Goal: Information Seeking & Learning: Learn about a topic

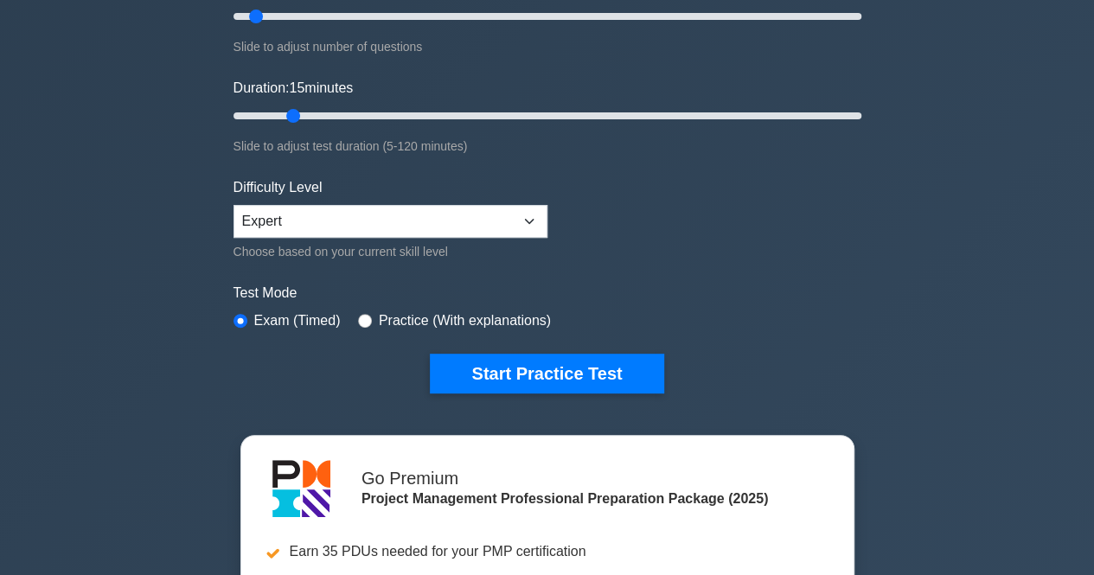
scroll to position [260, 0]
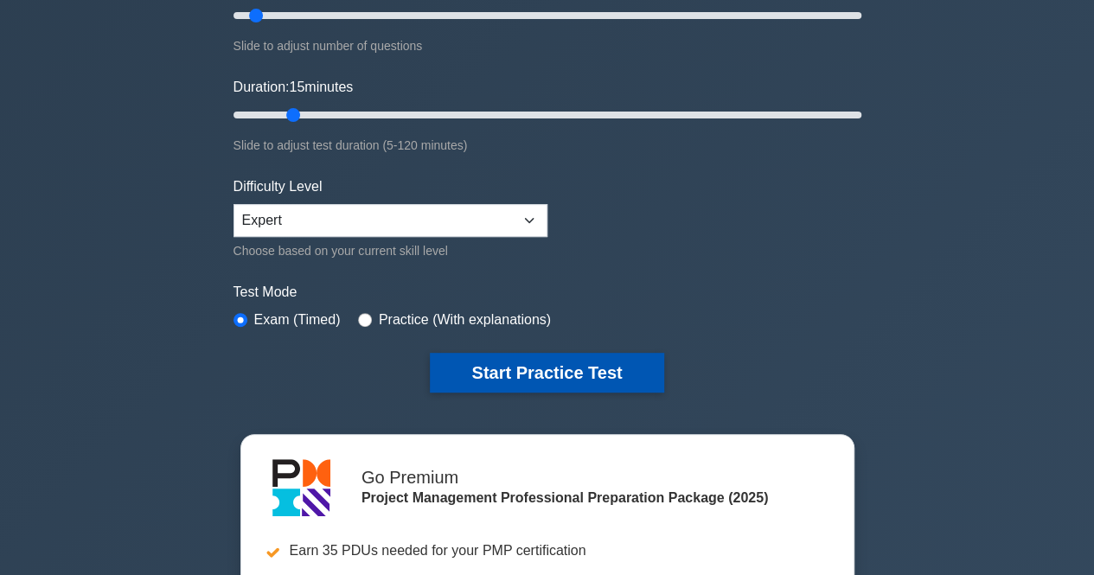
click at [558, 366] on button "Start Practice Test" at bounding box center [547, 373] width 234 height 40
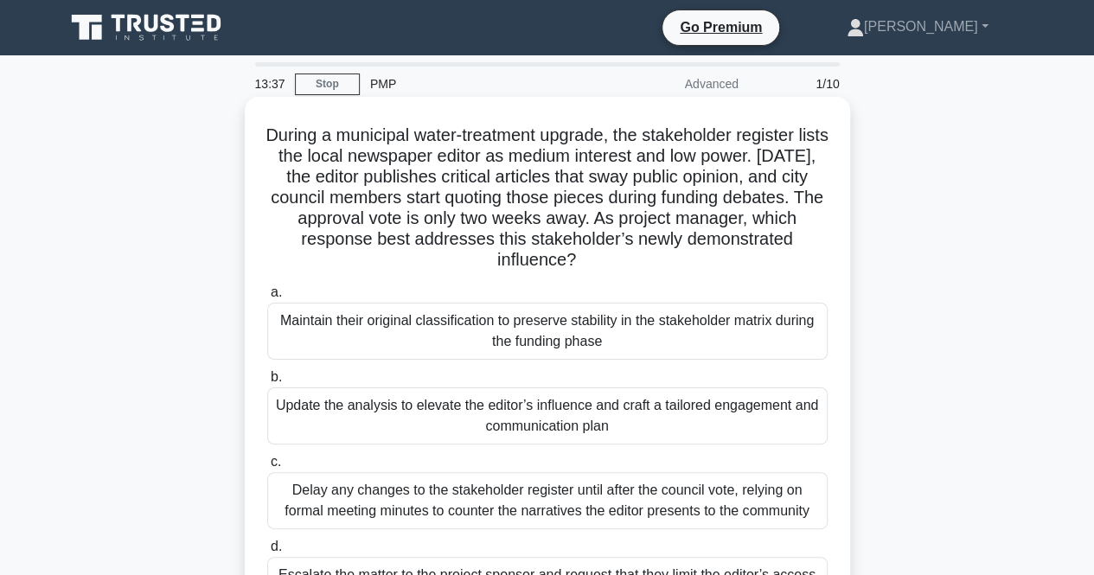
click at [689, 411] on div "Update the analysis to elevate the editor’s influence and craft a tailored enga…" at bounding box center [547, 416] width 561 height 57
click at [267, 383] on input "b. Update the analysis to elevate the editor’s influence and craft a tailored e…" at bounding box center [267, 377] width 0 height 11
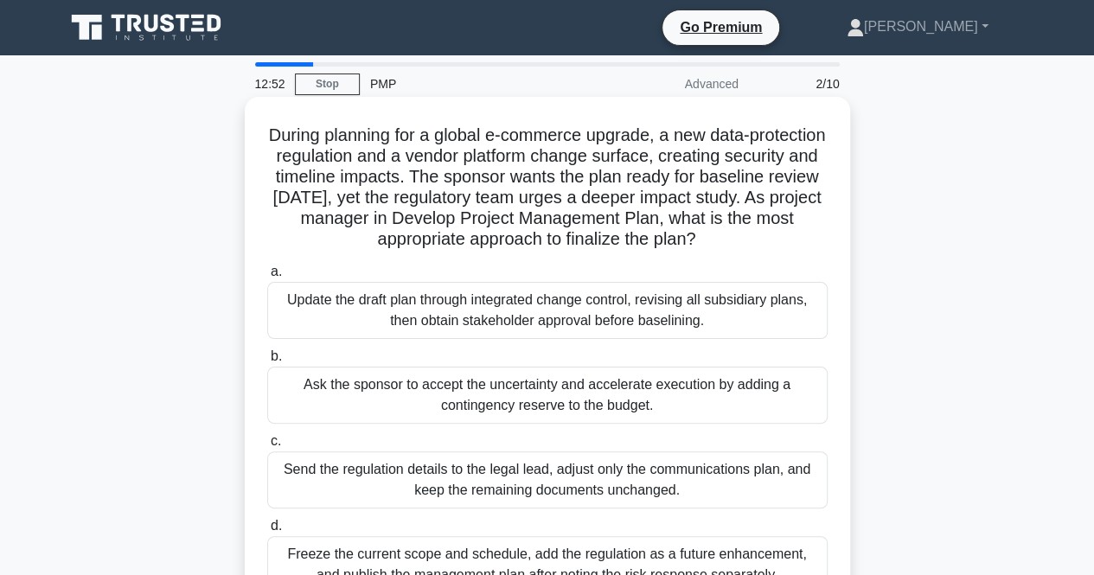
drag, startPoint x: 773, startPoint y: 241, endPoint x: 292, endPoint y: 140, distance: 492.2
click at [292, 140] on h5 "During planning for a global e-commerce upgrade, a new data-protection regulati…" at bounding box center [548, 188] width 564 height 126
copy h5 "During planning for a global e-commerce upgrade, a new data-protection regulati…"
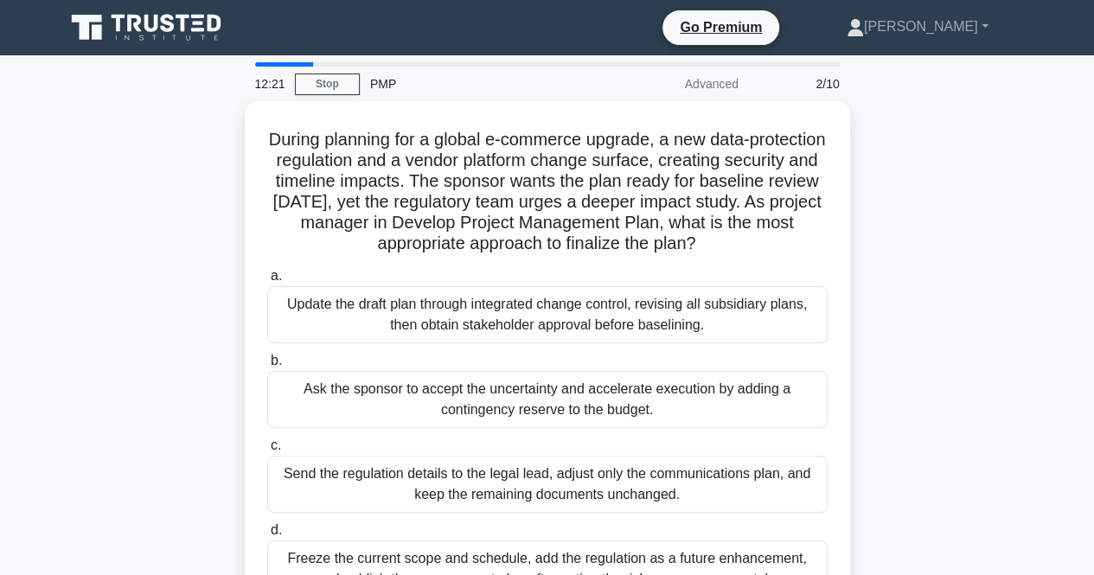
click at [938, 240] on div "During planning for a global e-commerce upgrade, a new data-protection regulati…" at bounding box center [548, 372] width 986 height 542
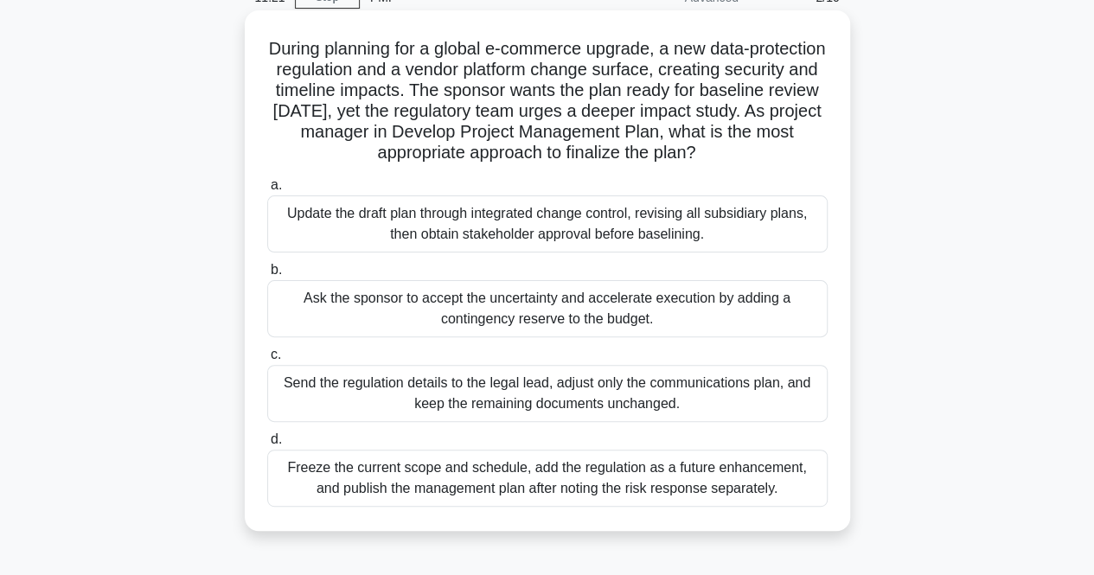
click at [767, 230] on div "Update the draft plan through integrated change control, revising all subsidiar…" at bounding box center [547, 224] width 561 height 57
click at [267, 191] on input "a. Update the draft plan through integrated change control, revising all subsid…" at bounding box center [267, 185] width 0 height 11
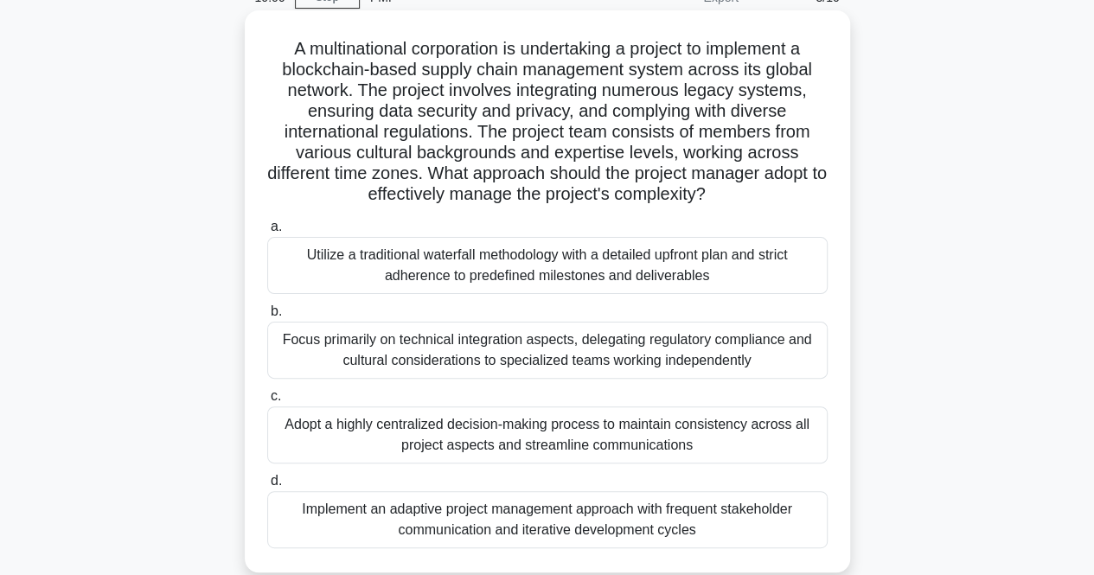
click at [699, 527] on div "Implement an adaptive project management approach with frequent stakeholder com…" at bounding box center [547, 519] width 561 height 57
click at [267, 487] on input "d. Implement an adaptive project management approach with frequent stakeholder …" at bounding box center [267, 481] width 0 height 11
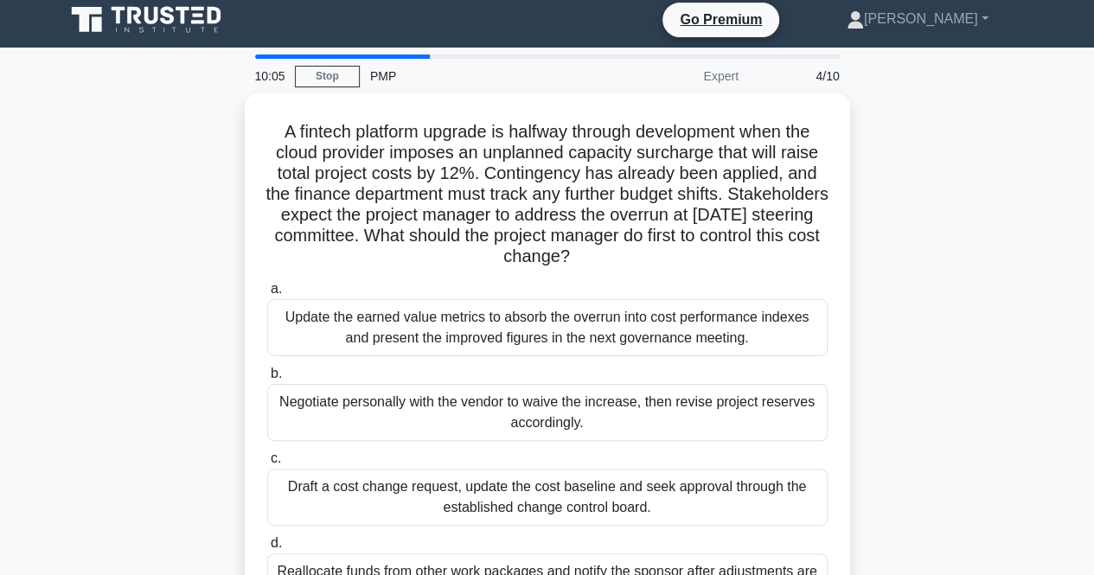
scroll to position [0, 0]
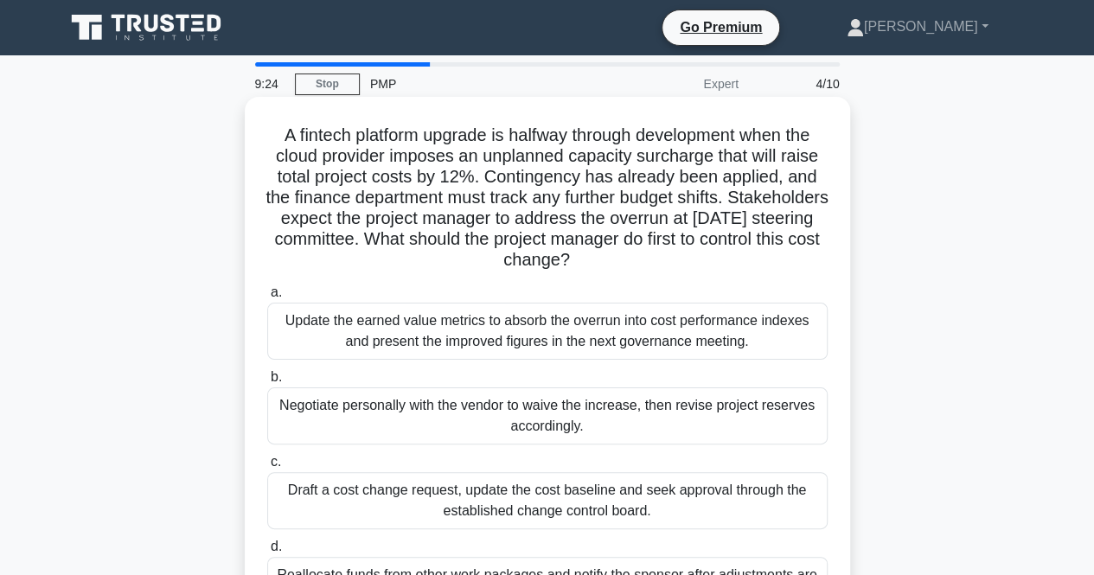
drag, startPoint x: 678, startPoint y: 264, endPoint x: 268, endPoint y: 127, distance: 432.3
click at [268, 127] on h5 "A fintech platform upgrade is halfway through development when the cloud provid…" at bounding box center [548, 198] width 564 height 147
copy h5 "A fintech platform upgrade is halfway through development when the cloud provid…"
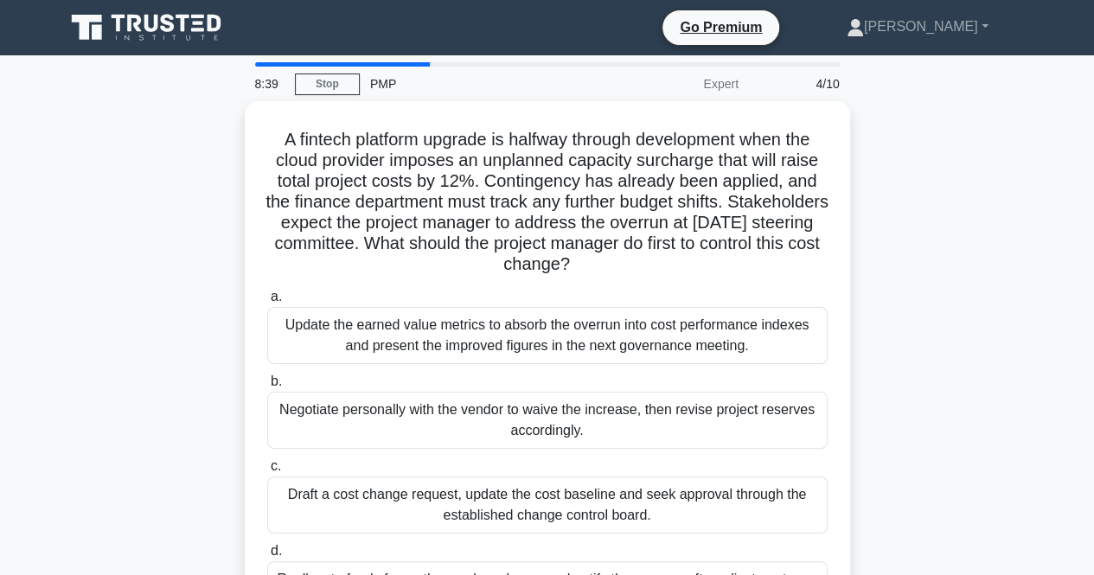
click at [956, 201] on div "A fintech platform upgrade is halfway through development when the cloud provid…" at bounding box center [548, 382] width 986 height 562
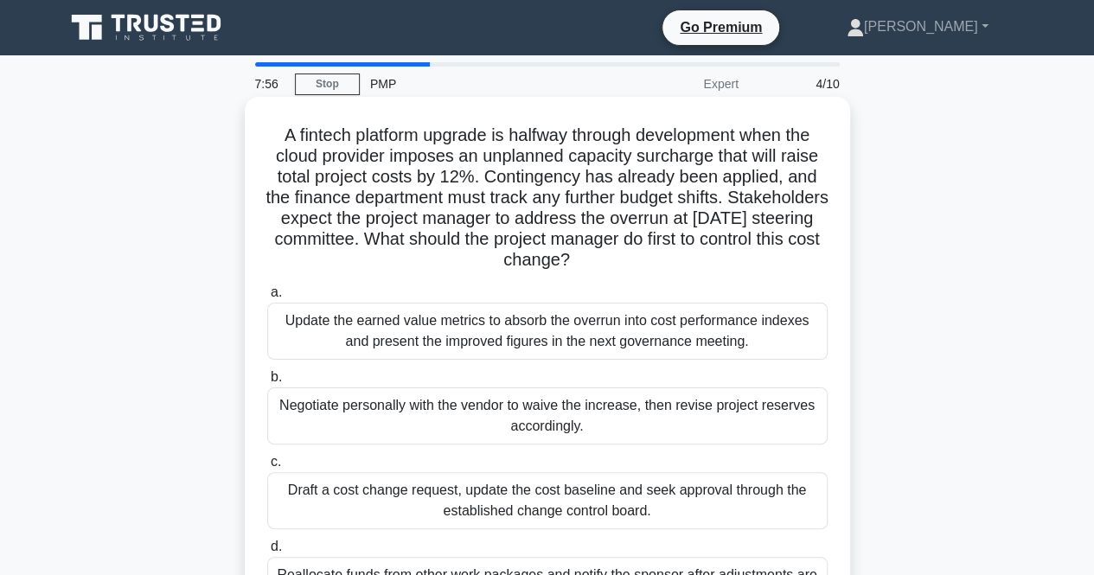
click at [752, 332] on div "Update the earned value metrics to absorb the overrun into cost performance ind…" at bounding box center [547, 331] width 561 height 57
click at [267, 298] on input "a. Update the earned value metrics to absorb the overrun into cost performance …" at bounding box center [267, 292] width 0 height 11
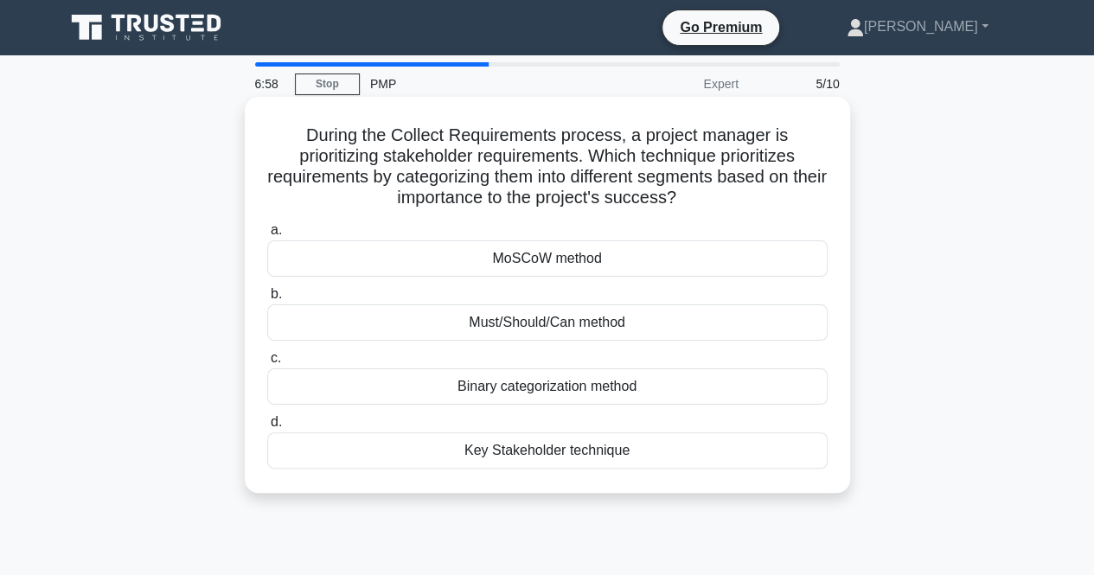
click at [653, 266] on div "MoSCoW method" at bounding box center [547, 259] width 561 height 36
click at [267, 236] on input "a. MoSCoW method" at bounding box center [267, 230] width 0 height 11
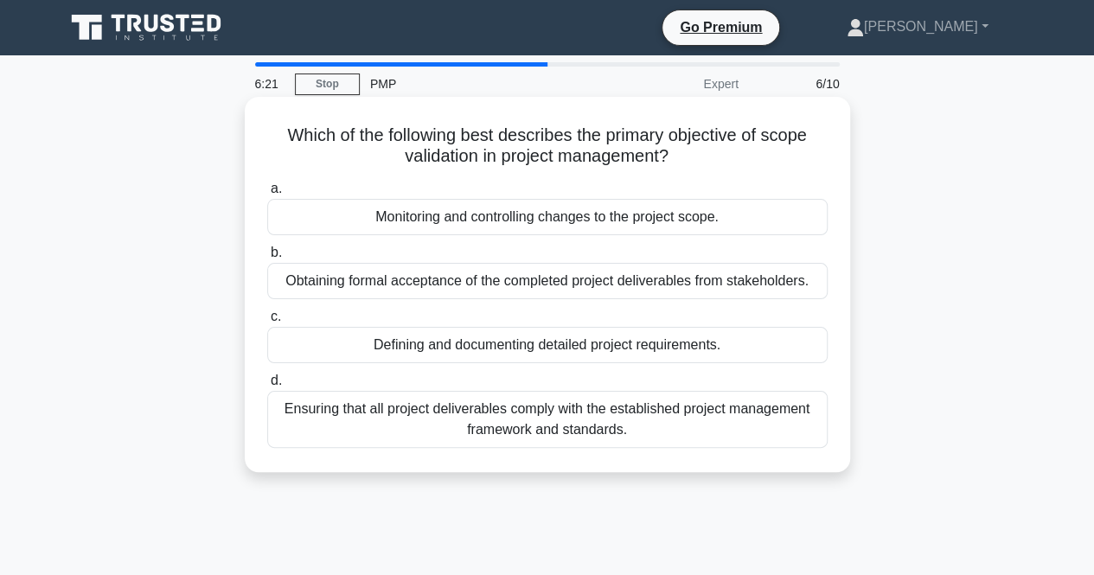
click at [590, 281] on div "Obtaining formal acceptance of the completed project deliverables from stakehol…" at bounding box center [547, 281] width 561 height 36
click at [267, 259] on input "b. Obtaining formal acceptance of the completed project deliverables from stake…" at bounding box center [267, 252] width 0 height 11
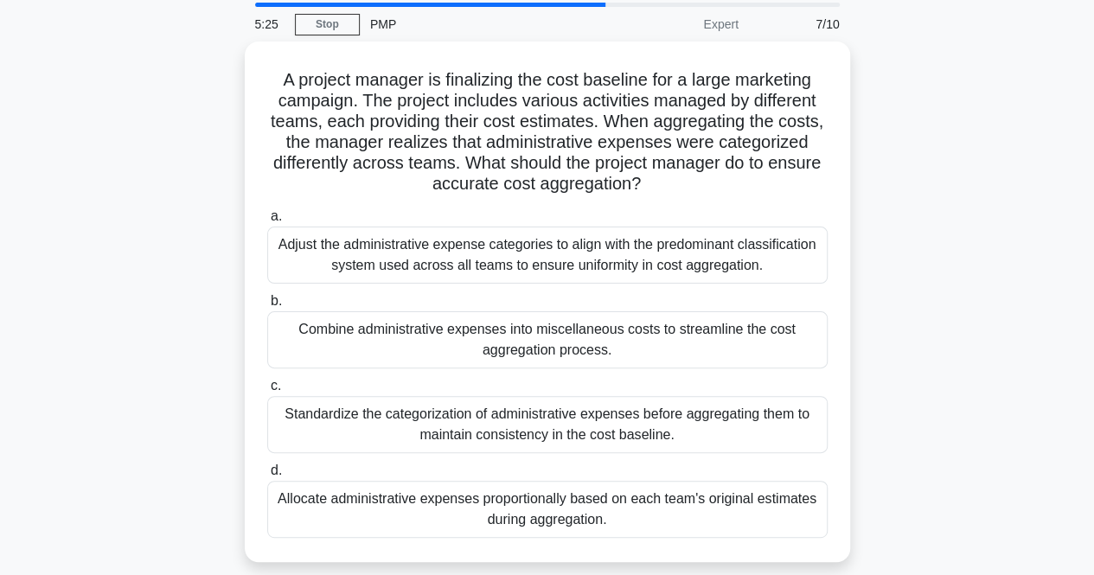
scroll to position [87, 0]
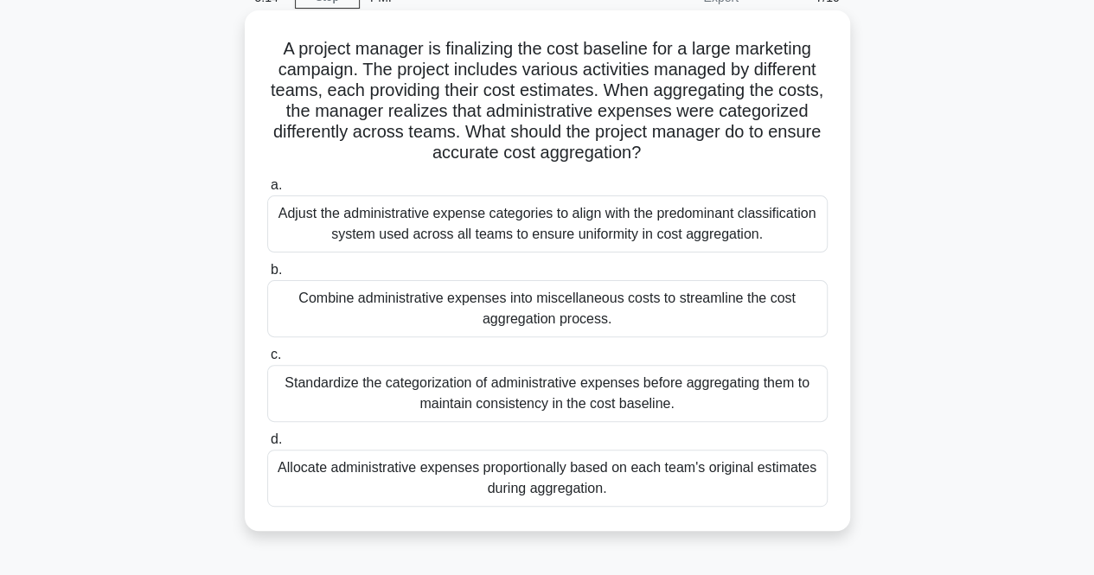
click at [708, 394] on div "Standardize the categorization of administrative expenses before aggregating th…" at bounding box center [547, 393] width 561 height 57
click at [267, 361] on input "c. Standardize the categorization of administrative expenses before aggregating…" at bounding box center [267, 355] width 0 height 11
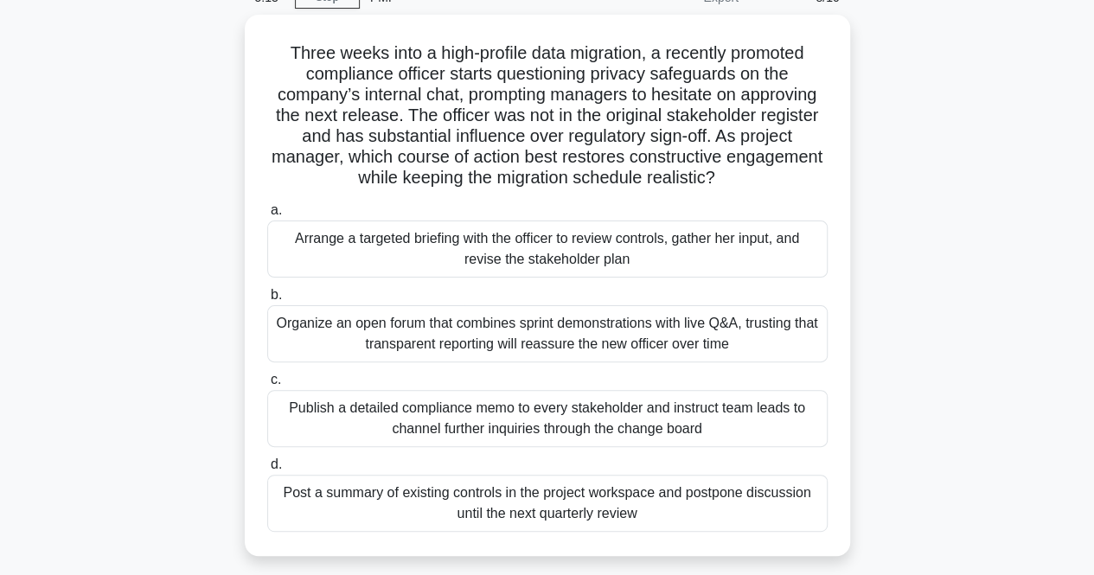
scroll to position [0, 0]
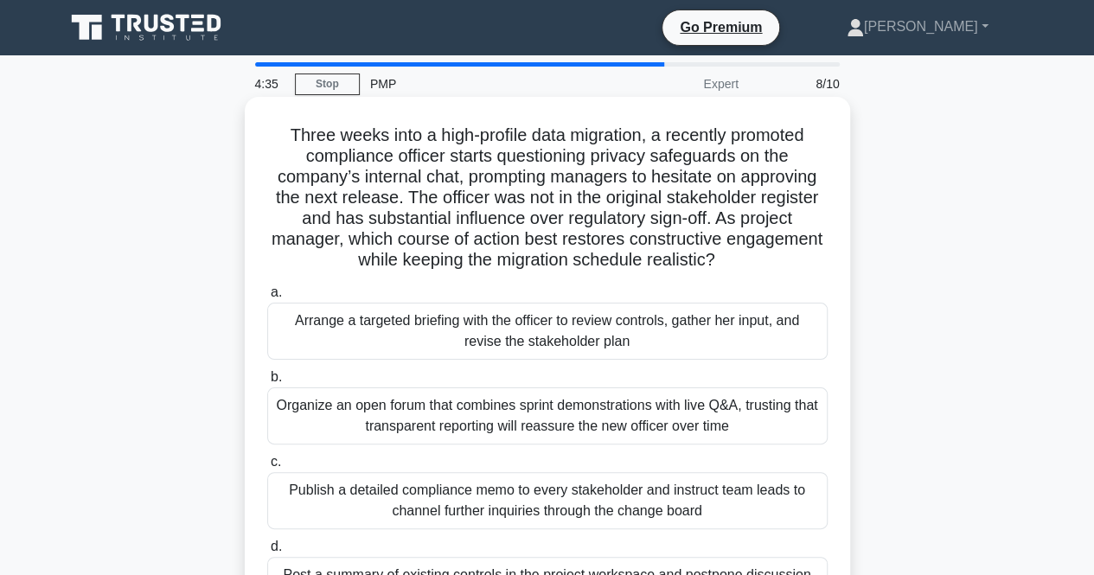
drag, startPoint x: 723, startPoint y: 257, endPoint x: 276, endPoint y: 135, distance: 463.6
click at [276, 135] on h5 "Three weeks into a high-profile data migration, a recently promoted compliance …" at bounding box center [548, 198] width 564 height 147
copy h5 "Three weeks into a high-profile data migration, a recently promoted compliance …"
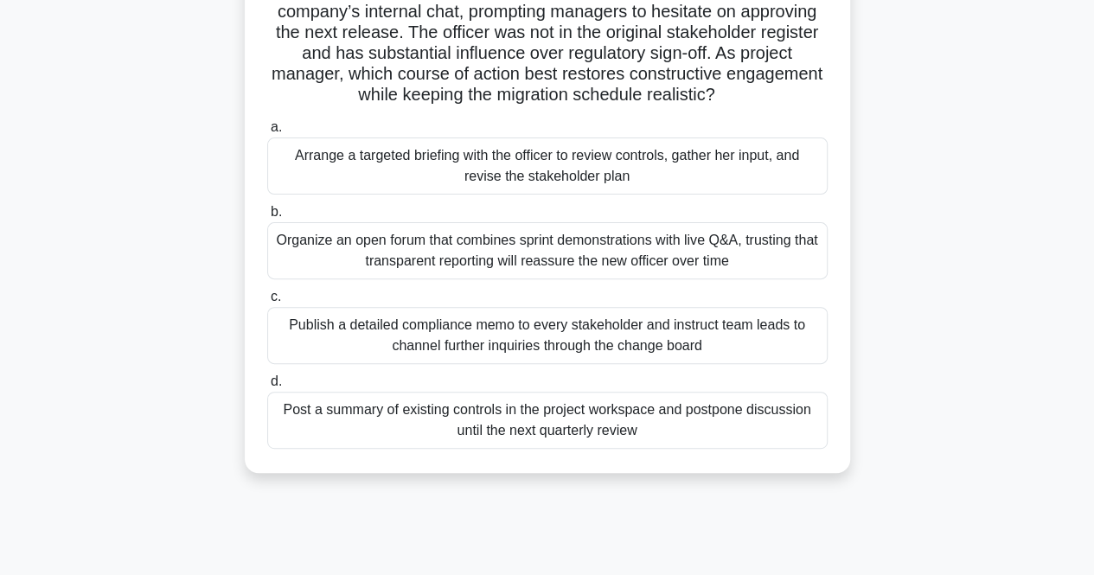
scroll to position [173, 0]
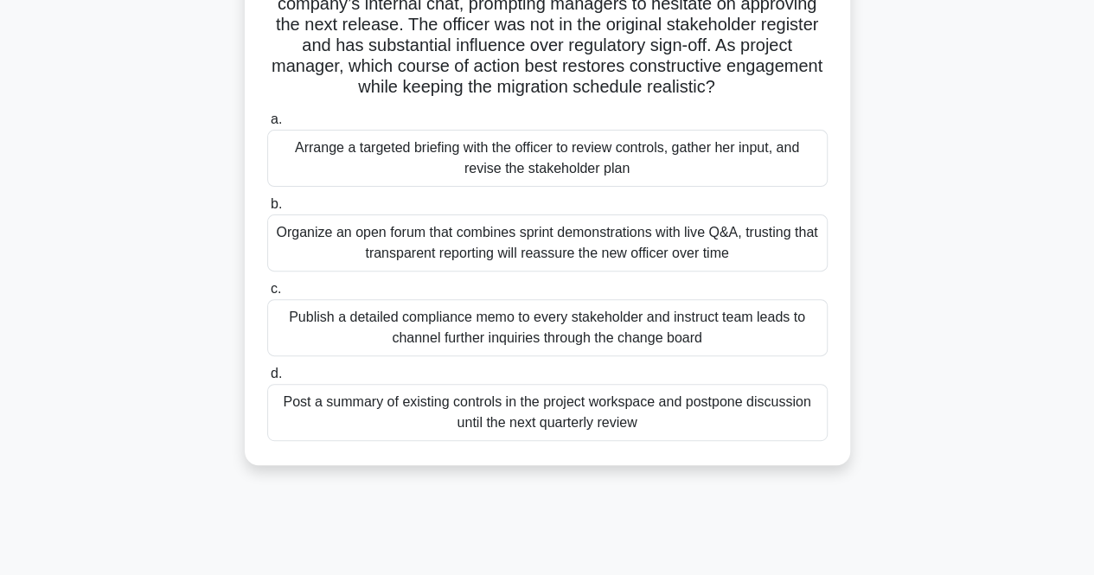
click at [682, 171] on div "Arrange a targeted briefing with the officer to review controls, gather her inp…" at bounding box center [547, 158] width 561 height 57
click at [267, 125] on input "a. Arrange a targeted briefing with the officer to review controls, gather her …" at bounding box center [267, 119] width 0 height 11
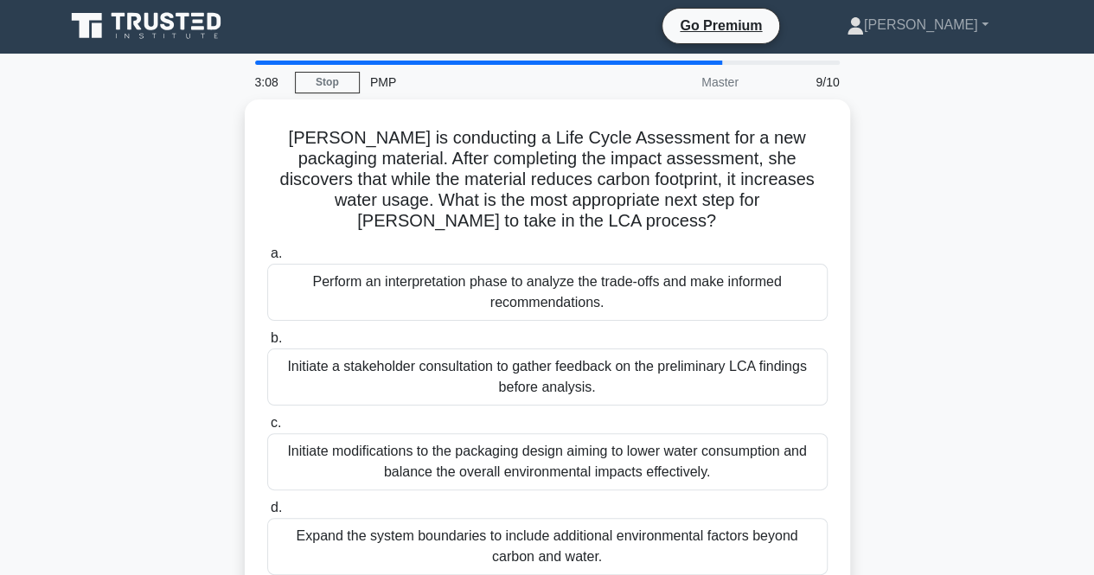
scroll to position [0, 0]
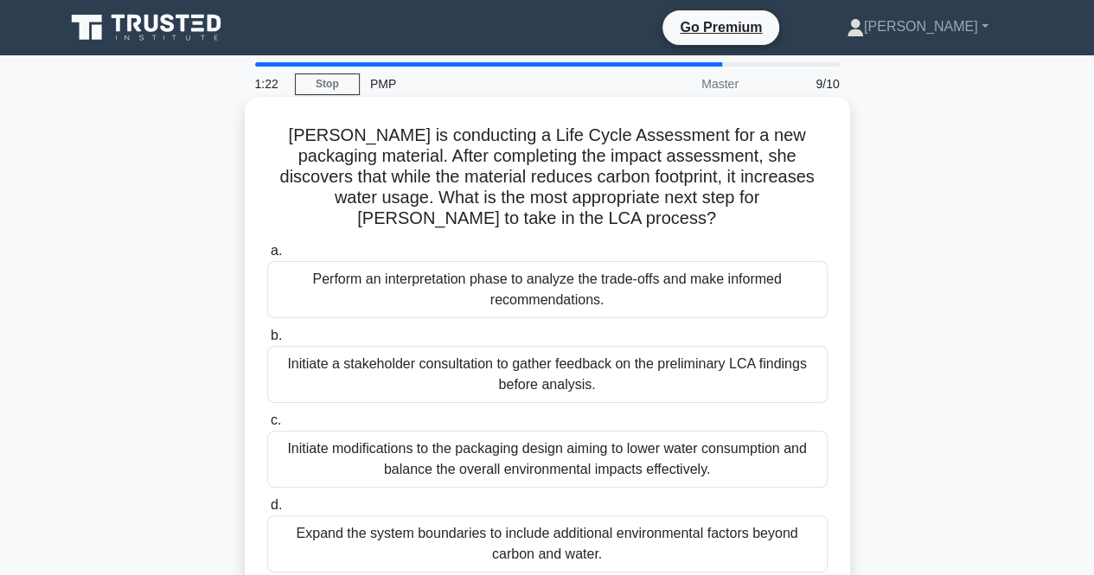
click at [654, 541] on div "Expand the system boundaries to include additional environmental factors beyond…" at bounding box center [547, 544] width 561 height 57
click at [267, 511] on input "d. Expand the system boundaries to include additional environmental factors bey…" at bounding box center [267, 505] width 0 height 11
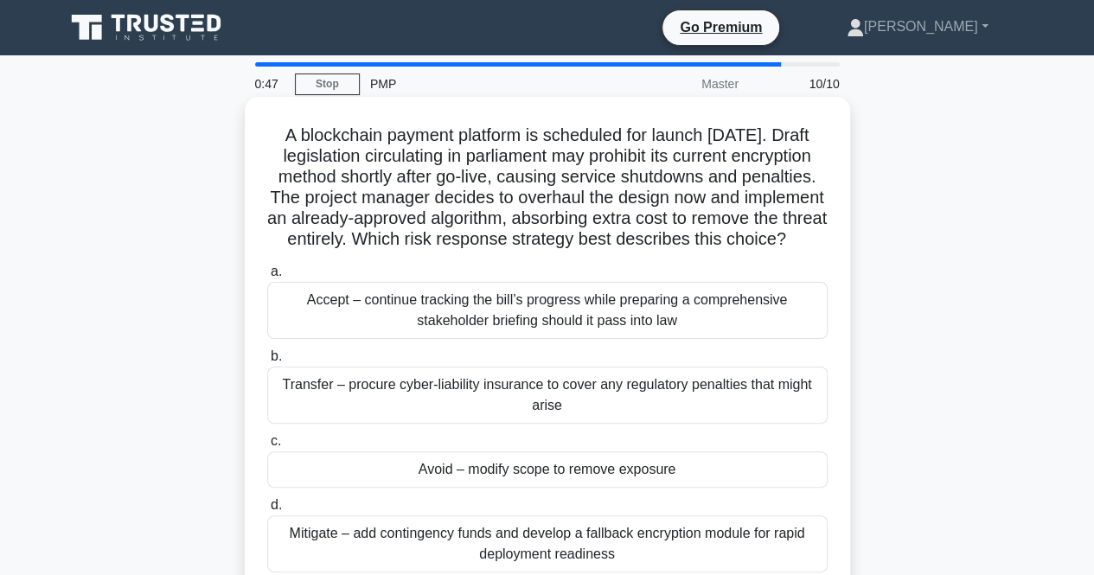
scroll to position [87, 0]
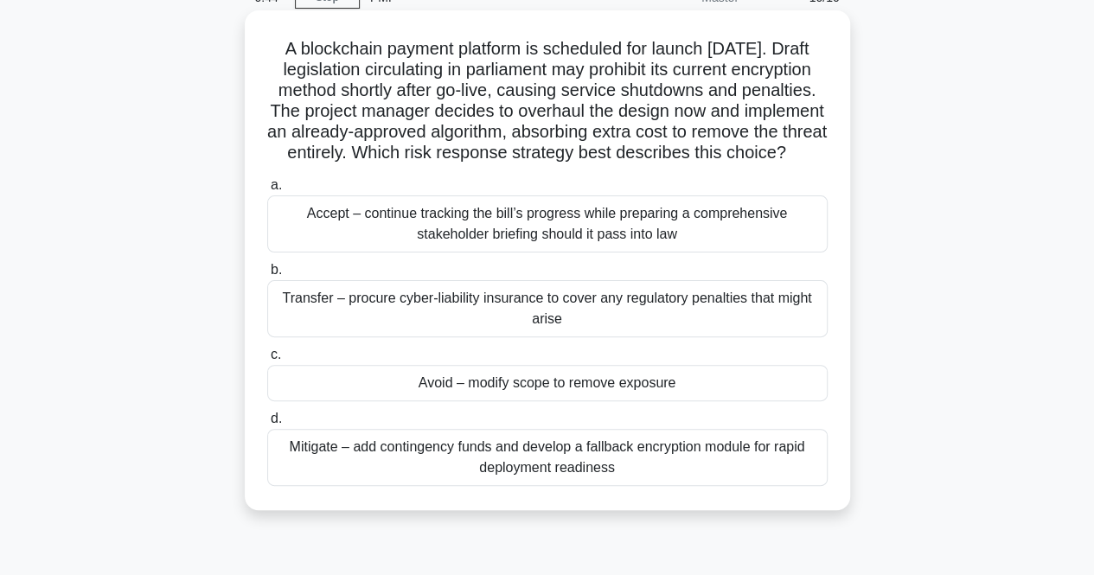
drag, startPoint x: 587, startPoint y: 174, endPoint x: 274, endPoint y: 47, distance: 337.2
click at [274, 47] on h5 "A blockchain payment platform is scheduled for launch in six months. Draft legi…" at bounding box center [548, 101] width 564 height 126
copy h5 "A blockchain payment platform is scheduled for launch in six months. Draft legi…"
click at [628, 401] on div "Avoid – modify scope to remove exposure" at bounding box center [547, 383] width 561 height 36
click at [267, 361] on input "c. Avoid – modify scope to remove exposure" at bounding box center [267, 355] width 0 height 11
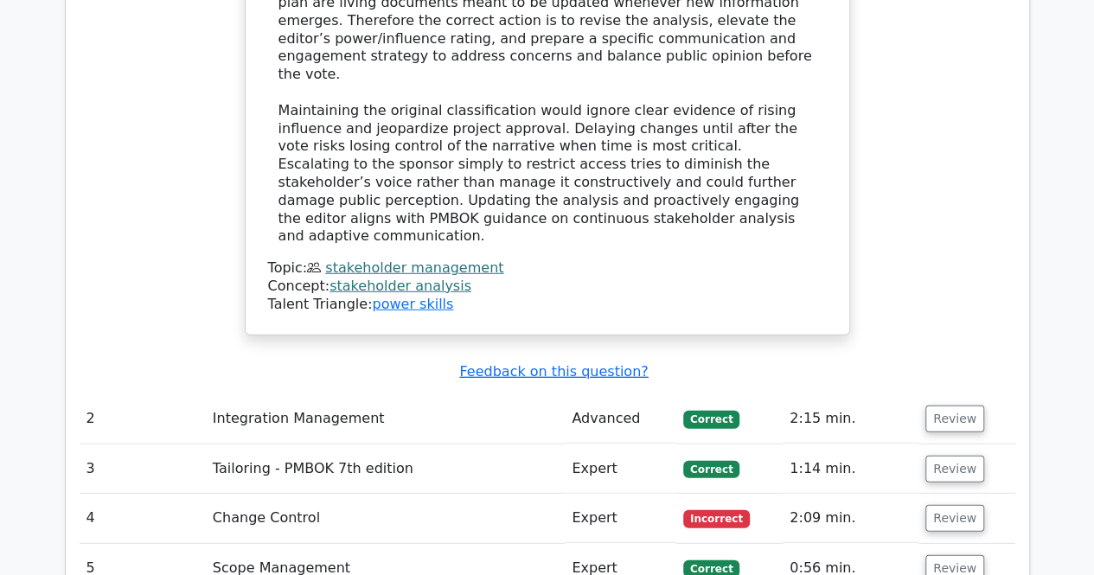
scroll to position [2509, 0]
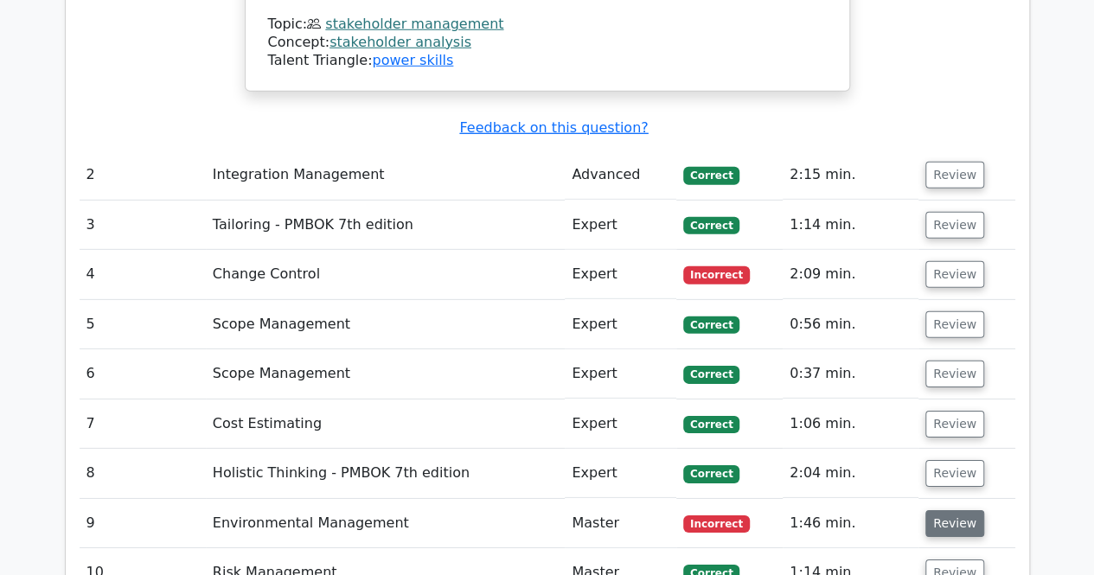
click at [948, 510] on button "Review" at bounding box center [955, 523] width 59 height 27
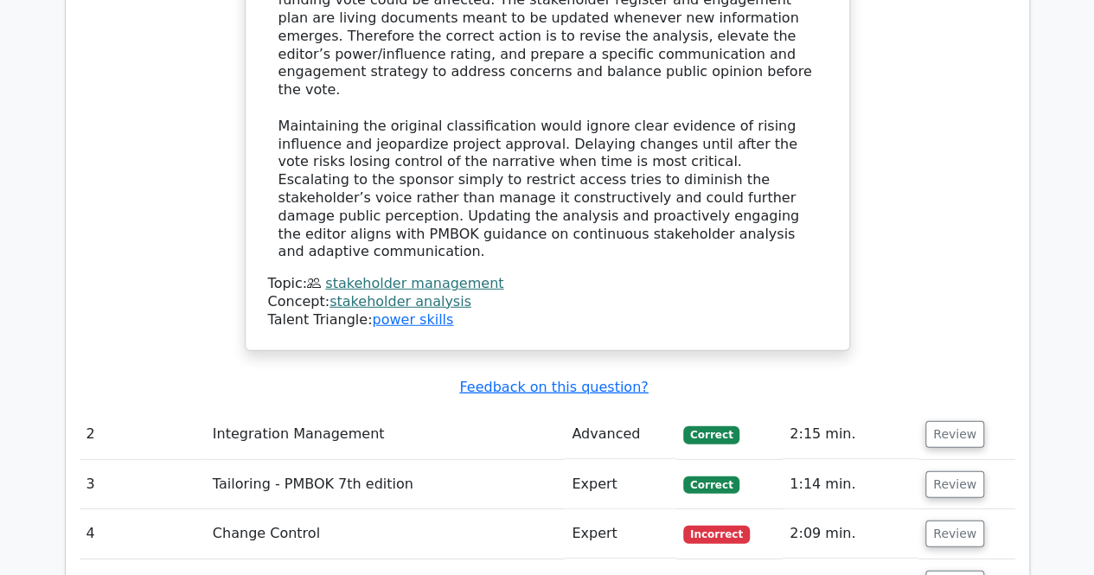
scroll to position [2336, 0]
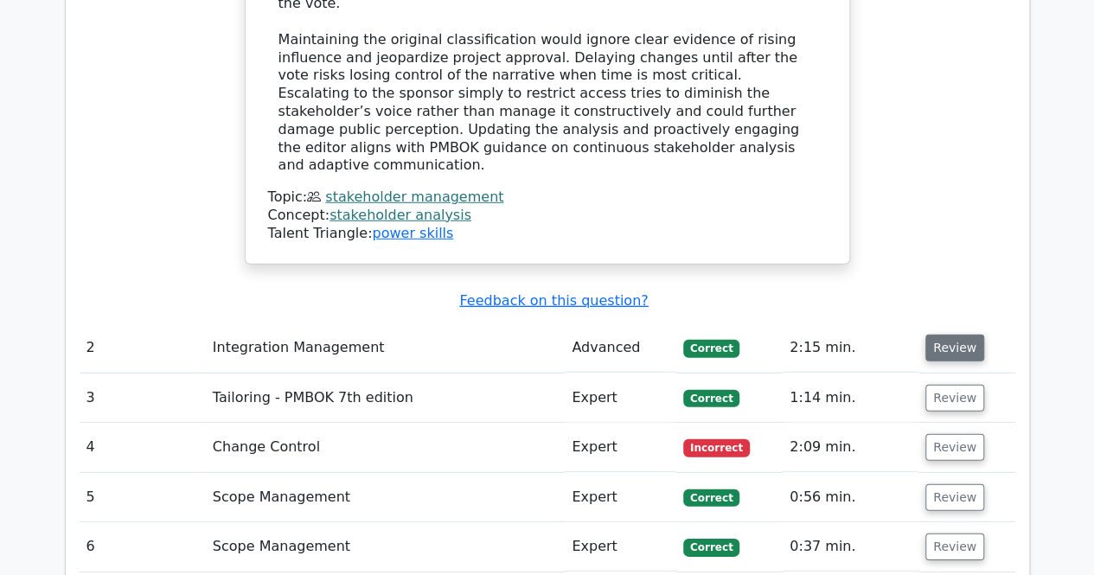
click at [947, 335] on button "Review" at bounding box center [955, 348] width 59 height 27
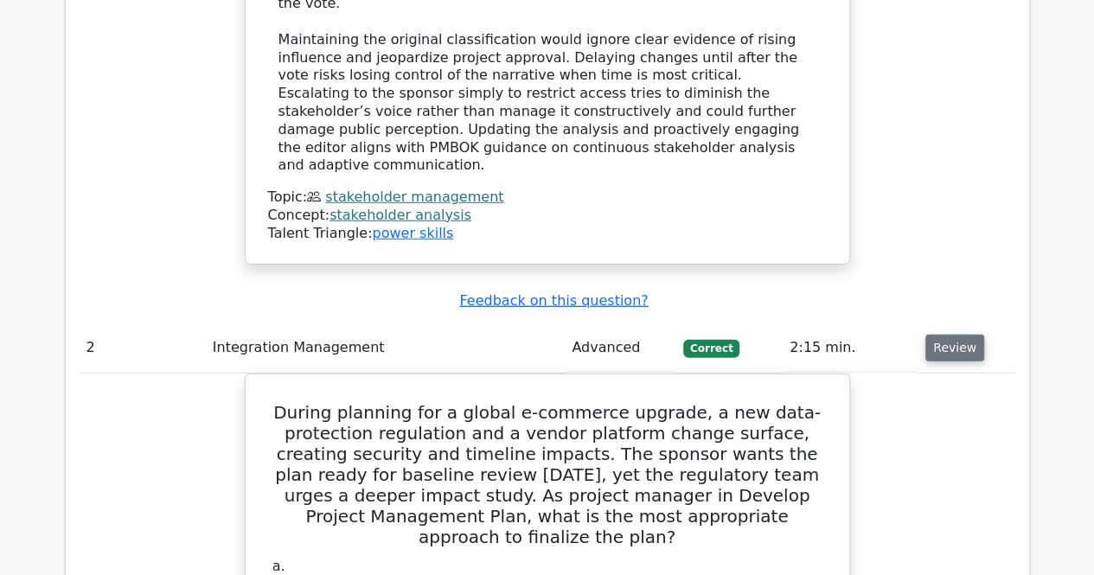
click at [925, 324] on td "Review" at bounding box center [967, 348] width 96 height 49
click at [948, 335] on button "Review" at bounding box center [955, 348] width 59 height 27
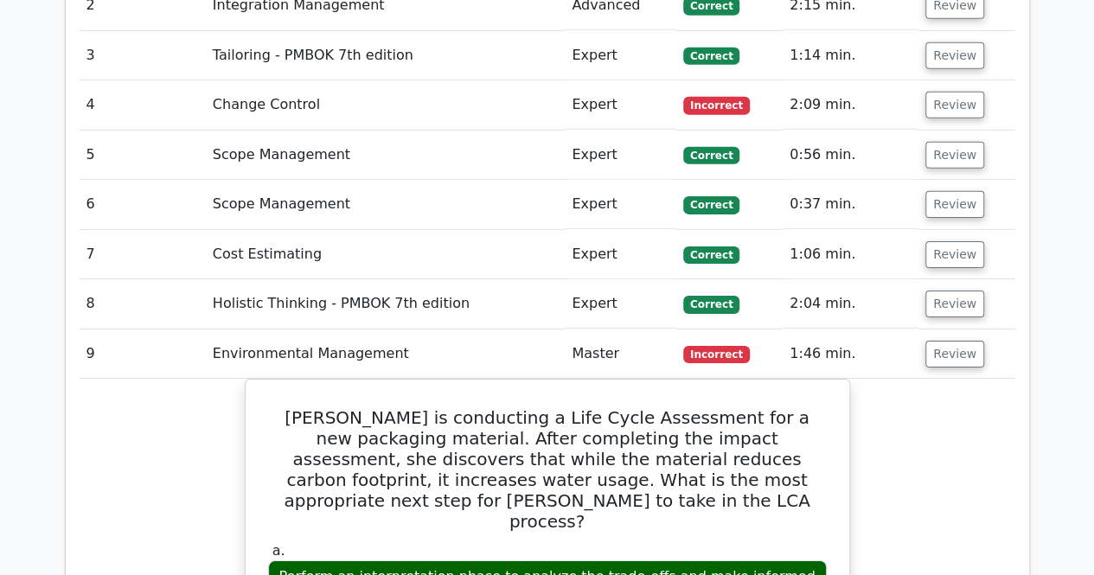
scroll to position [2768, 0]
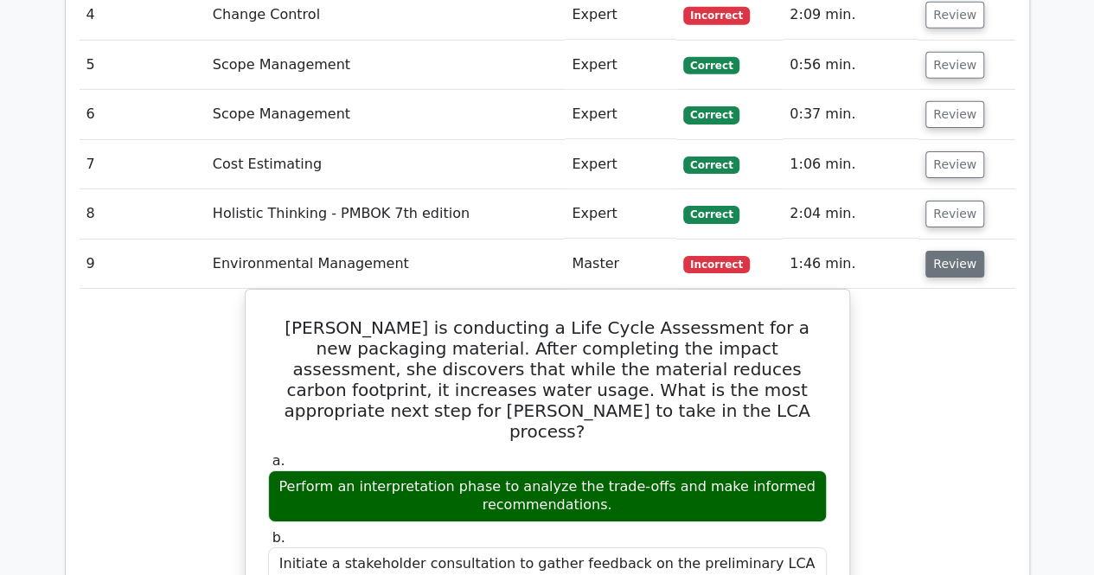
click at [946, 251] on button "Review" at bounding box center [955, 264] width 59 height 27
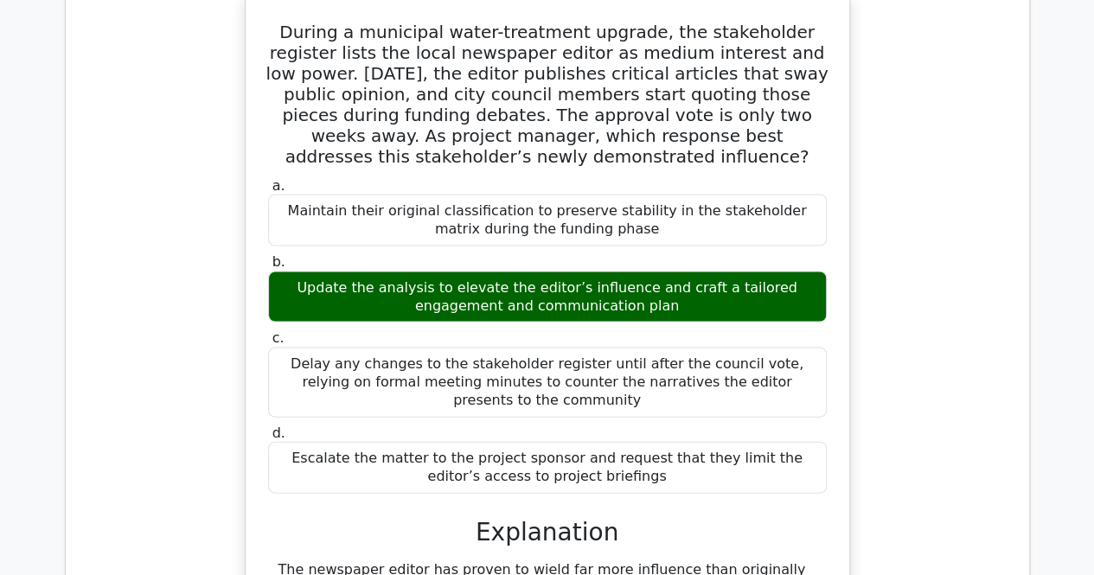
scroll to position [1384, 0]
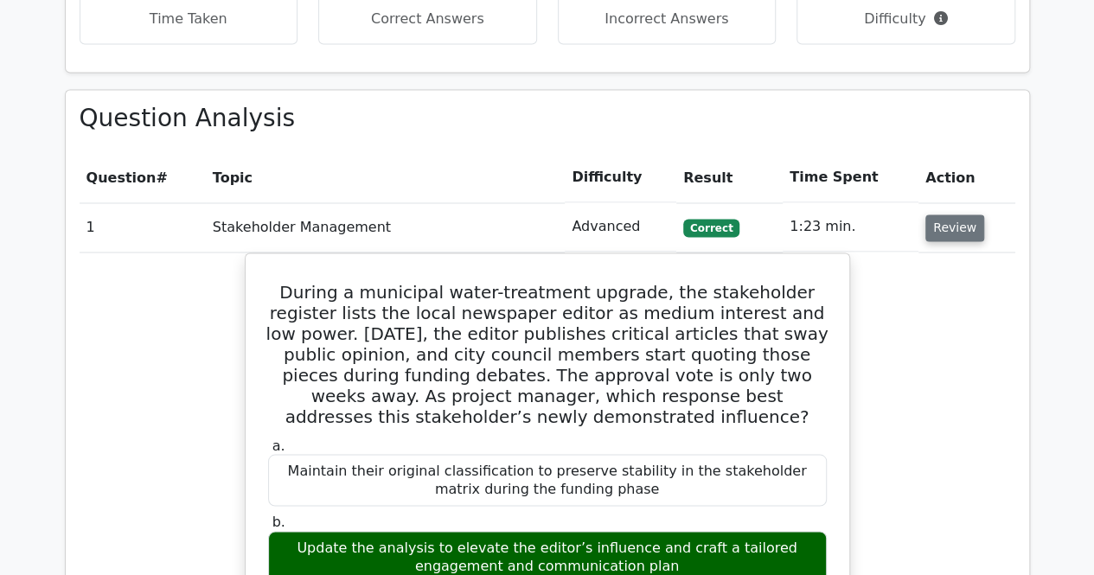
click at [971, 215] on button "Review" at bounding box center [955, 228] width 59 height 27
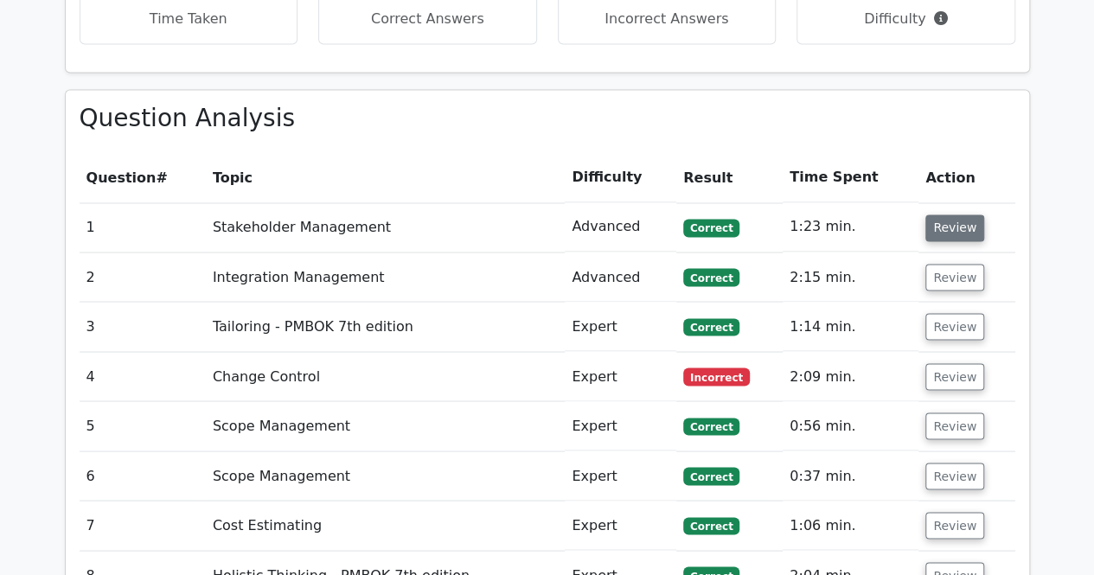
click at [962, 215] on button "Review" at bounding box center [955, 228] width 59 height 27
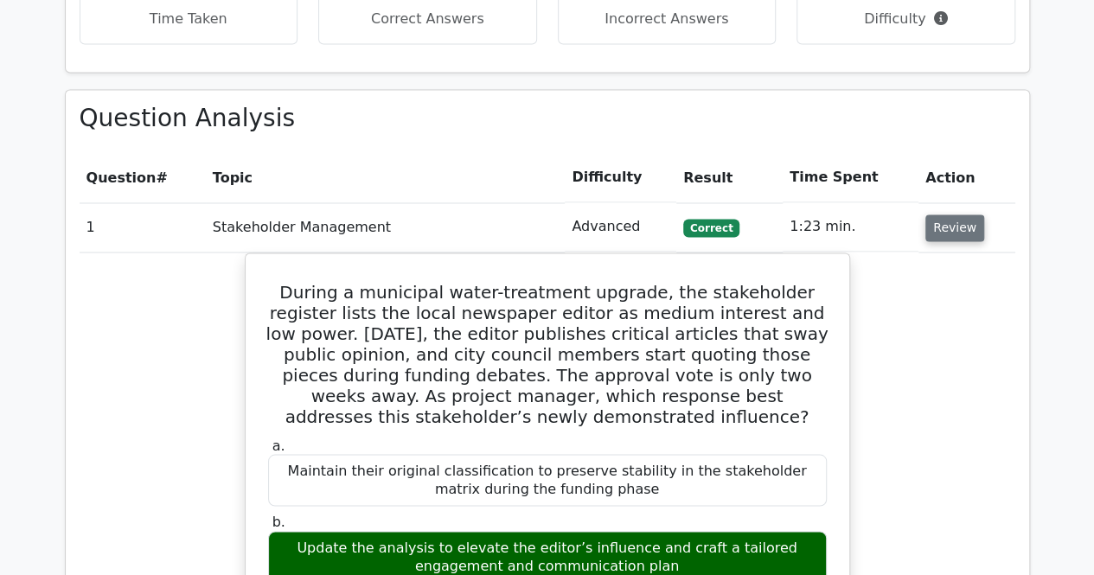
click at [936, 215] on button "Review" at bounding box center [955, 228] width 59 height 27
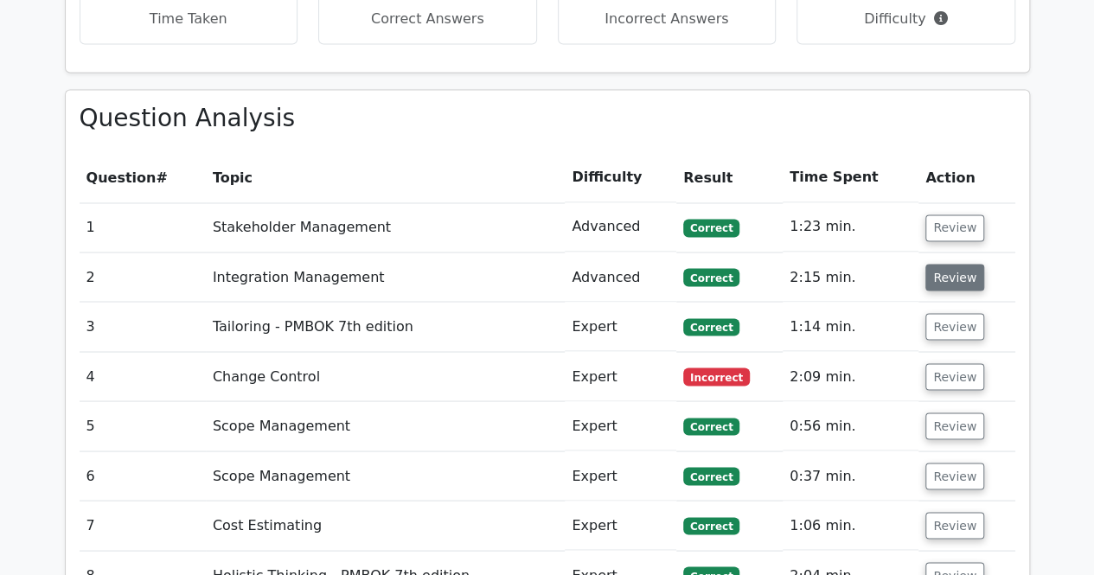
click at [945, 264] on button "Review" at bounding box center [955, 277] width 59 height 27
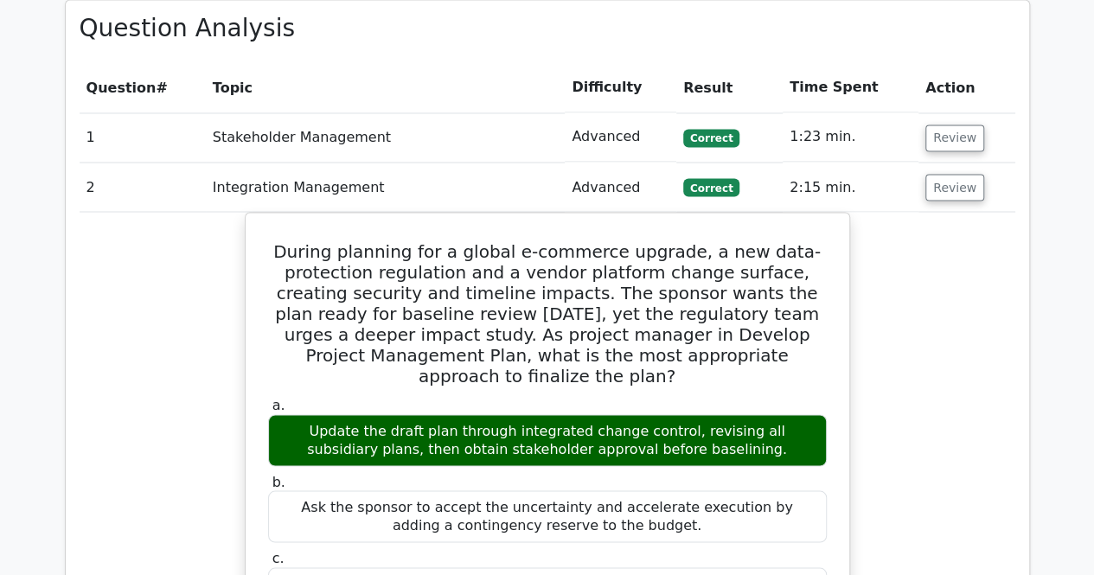
scroll to position [1471, 0]
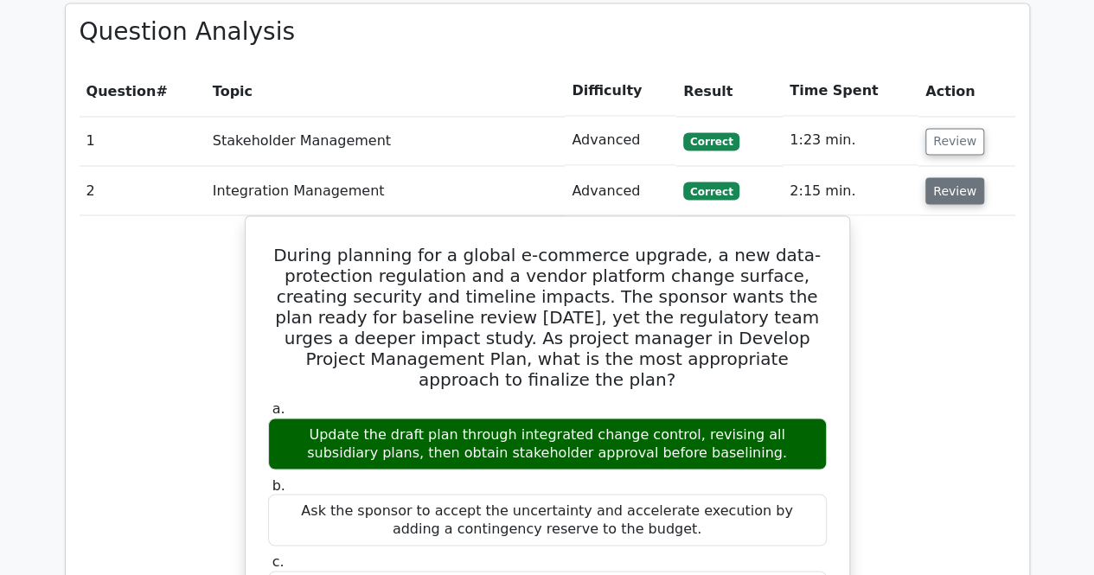
click at [959, 177] on button "Review" at bounding box center [955, 190] width 59 height 27
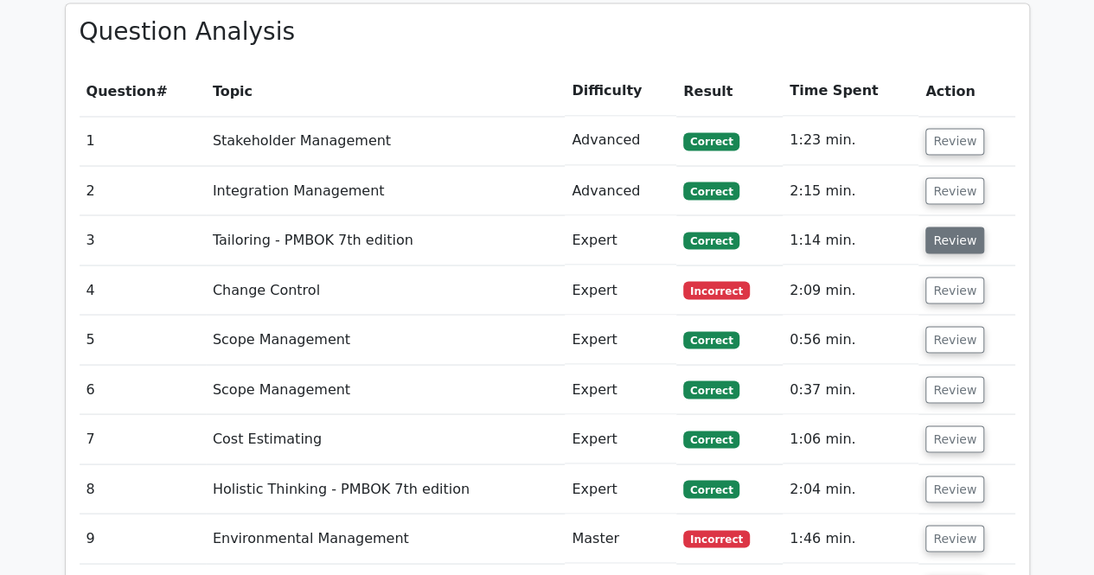
click at [953, 227] on button "Review" at bounding box center [955, 240] width 59 height 27
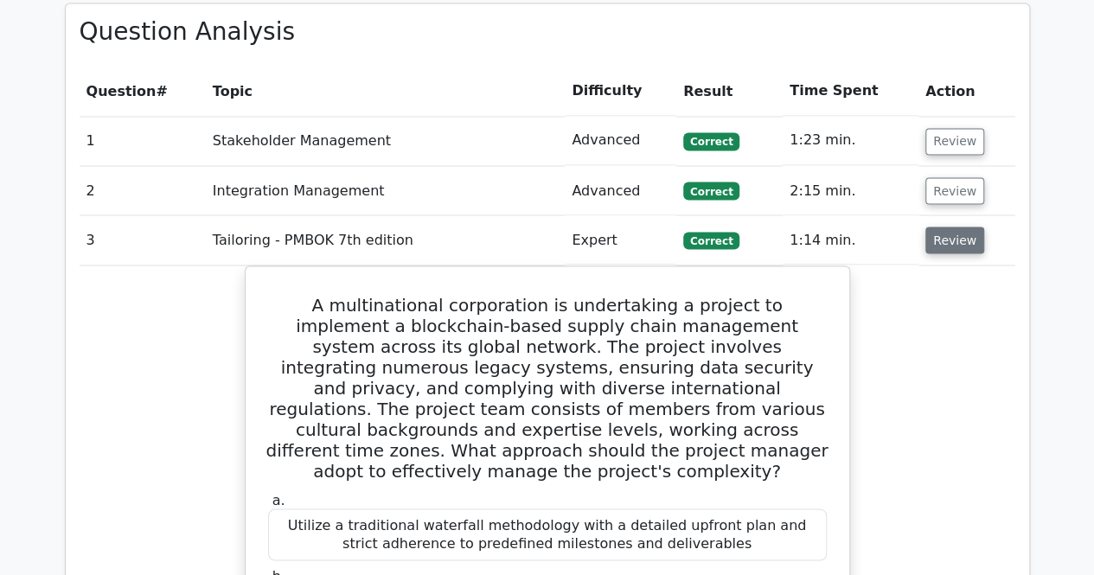
click at [967, 227] on button "Review" at bounding box center [955, 240] width 59 height 27
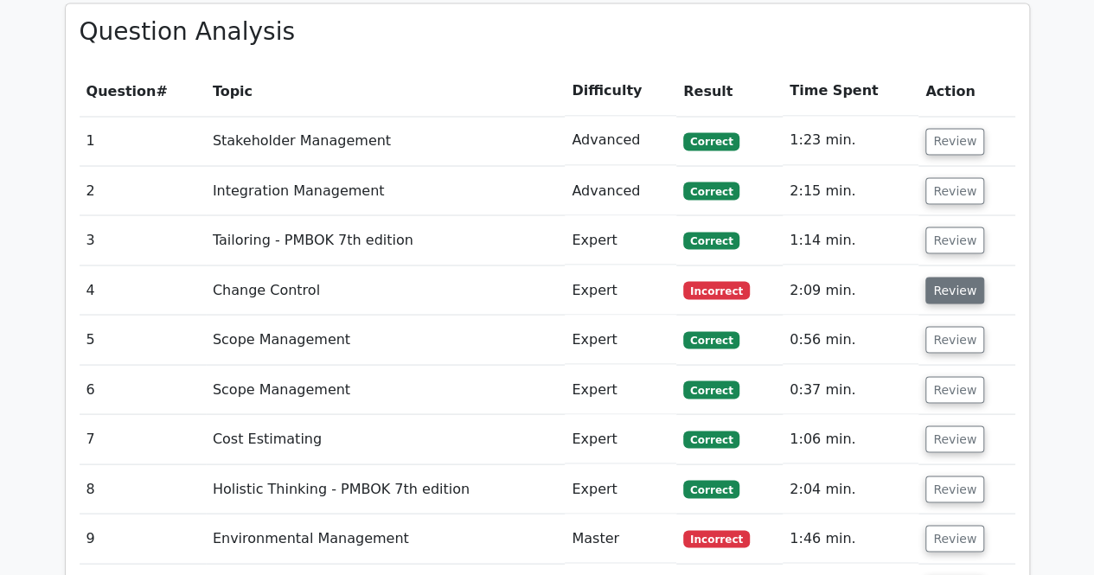
click at [962, 277] on button "Review" at bounding box center [955, 290] width 59 height 27
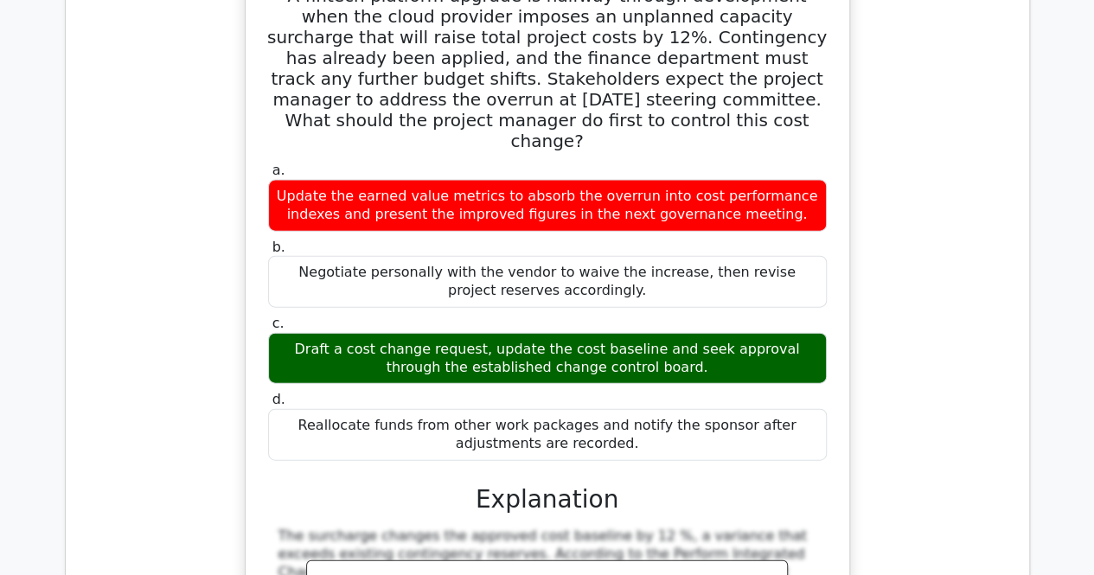
scroll to position [1730, 0]
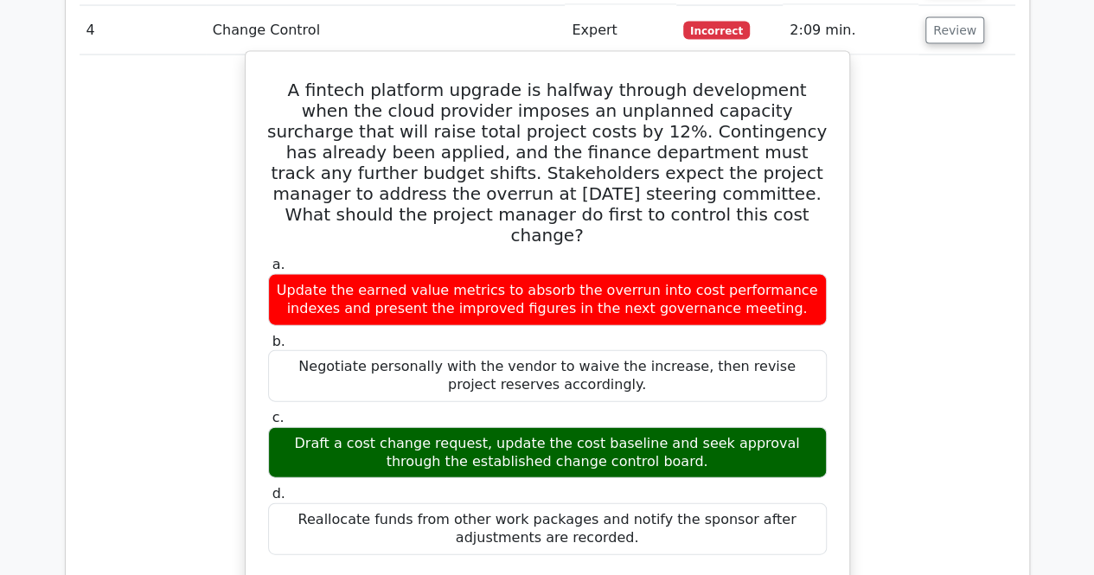
drag, startPoint x: 767, startPoint y: 219, endPoint x: 269, endPoint y: 202, distance: 497.8
click at [269, 274] on div "Update the earned value metrics to absorb the overrun into cost performance ind…" at bounding box center [547, 300] width 559 height 52
copy div "Update the earned value metrics to absorb the overrun into cost performance ind…"
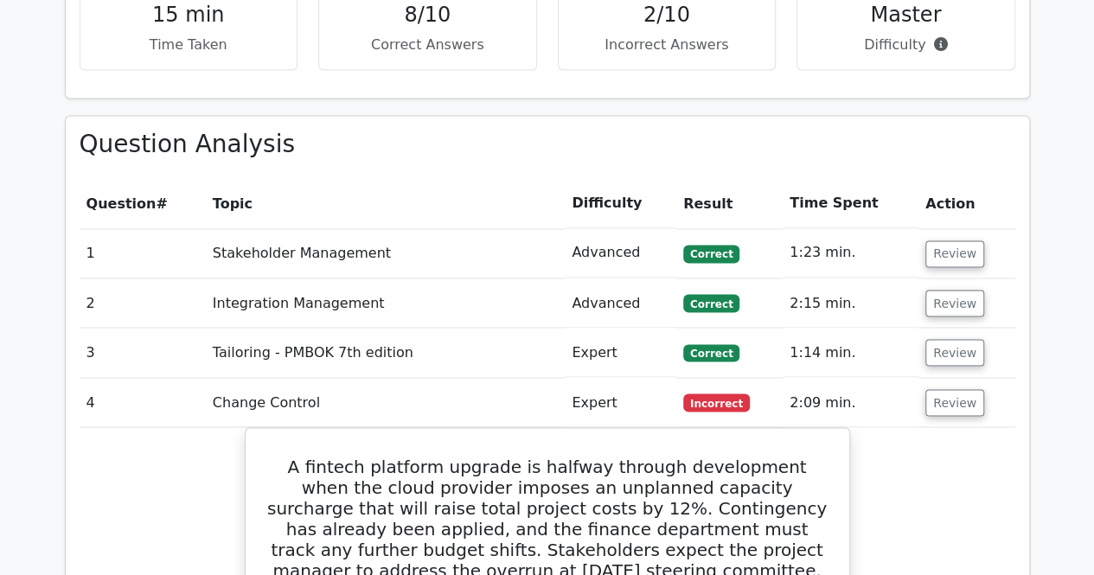
scroll to position [1384, 0]
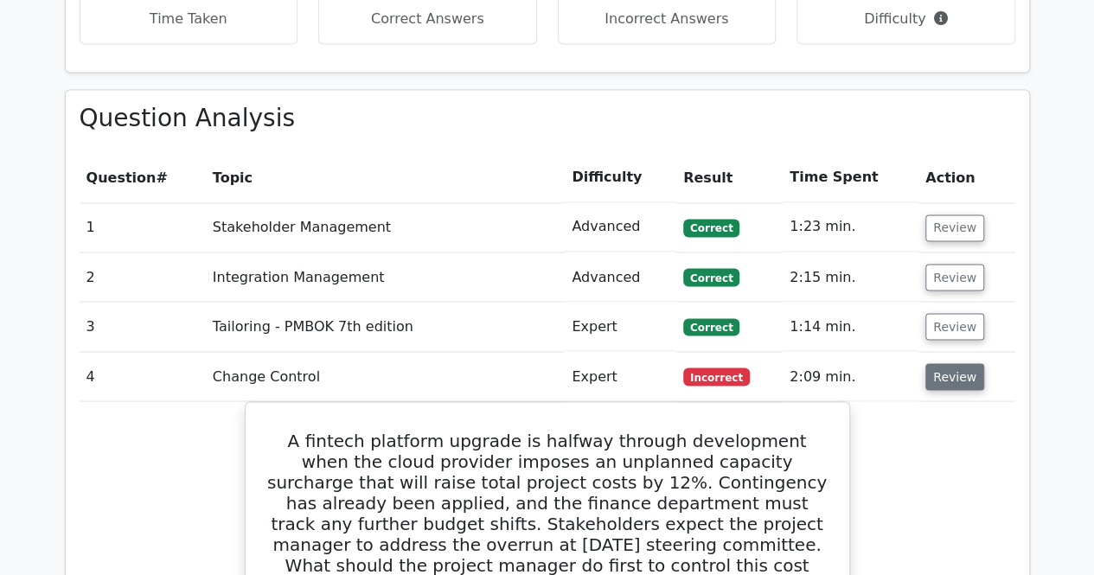
click at [957, 363] on button "Review" at bounding box center [955, 376] width 59 height 27
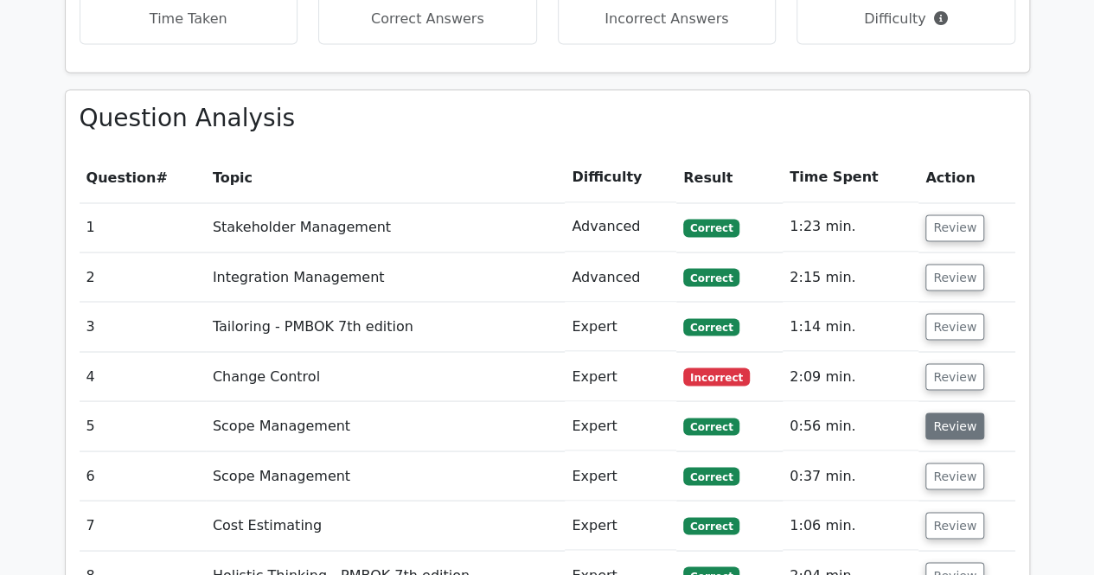
click at [957, 413] on button "Review" at bounding box center [955, 426] width 59 height 27
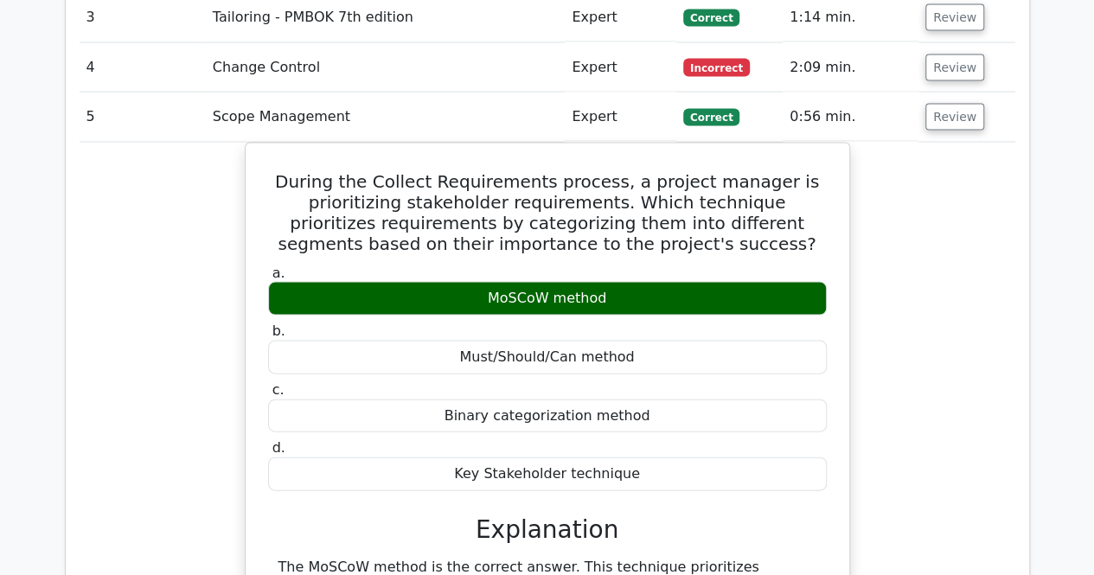
scroll to position [1644, 0]
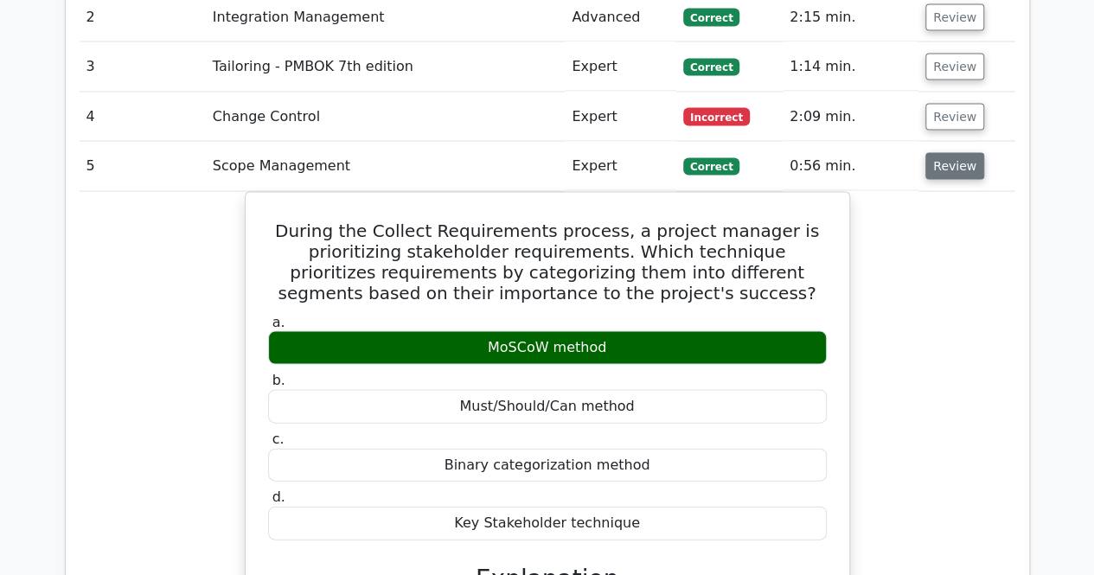
click at [948, 153] on button "Review" at bounding box center [955, 166] width 59 height 27
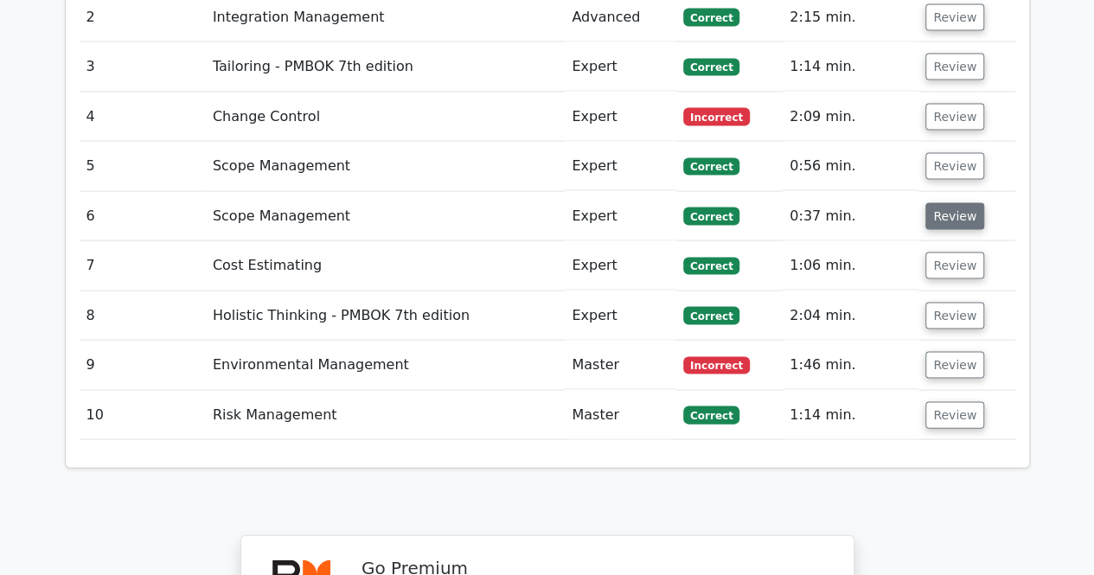
click at [951, 203] on button "Review" at bounding box center [955, 216] width 59 height 27
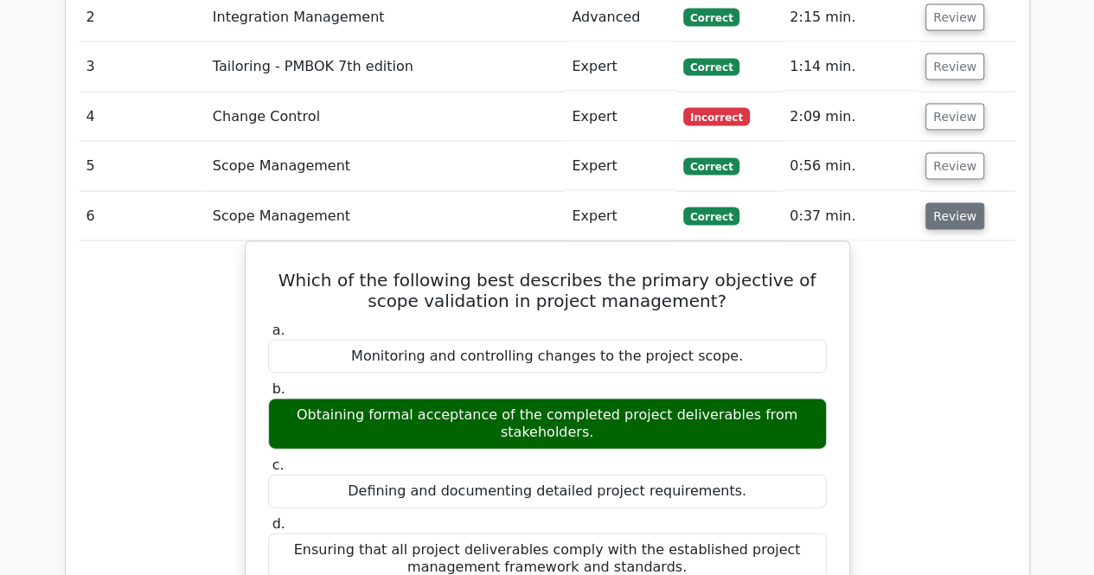
click at [948, 203] on button "Review" at bounding box center [955, 216] width 59 height 27
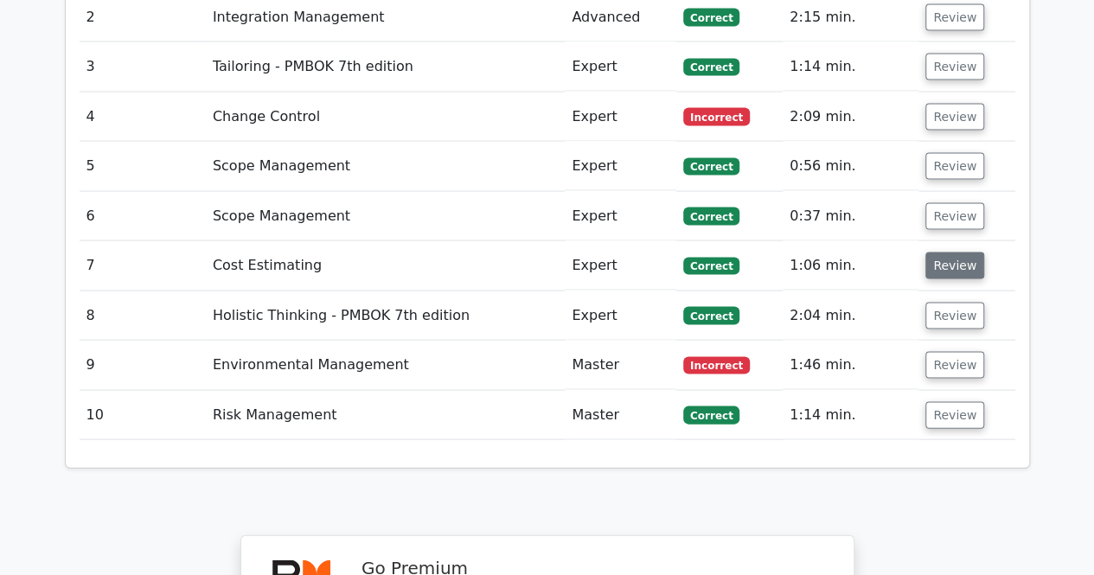
click at [956, 253] on button "Review" at bounding box center [955, 266] width 59 height 27
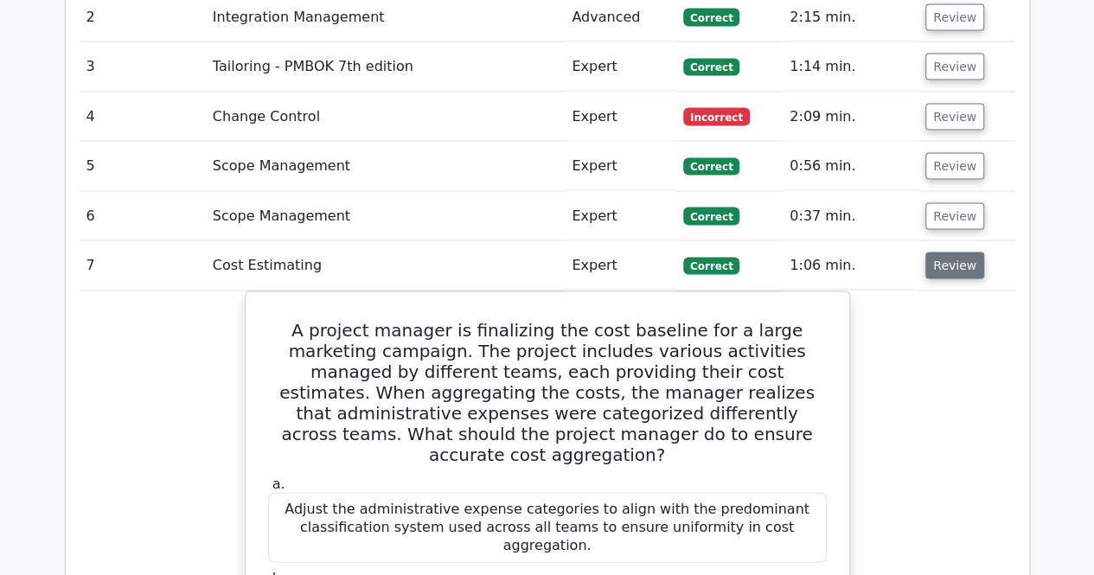
click at [947, 253] on button "Review" at bounding box center [955, 266] width 59 height 27
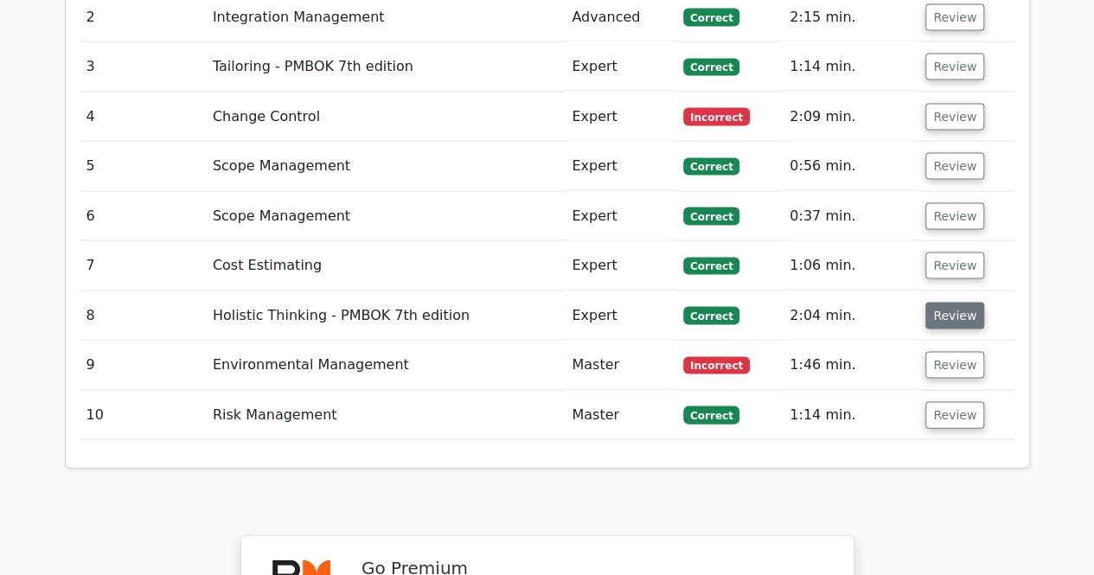
click at [957, 303] on button "Review" at bounding box center [955, 316] width 59 height 27
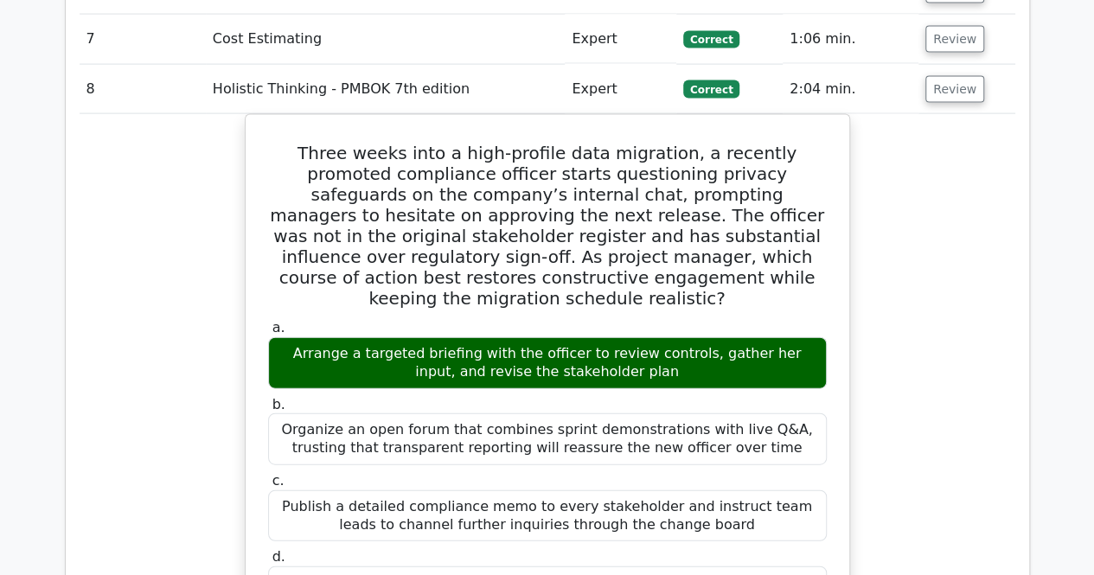
scroll to position [1817, 0]
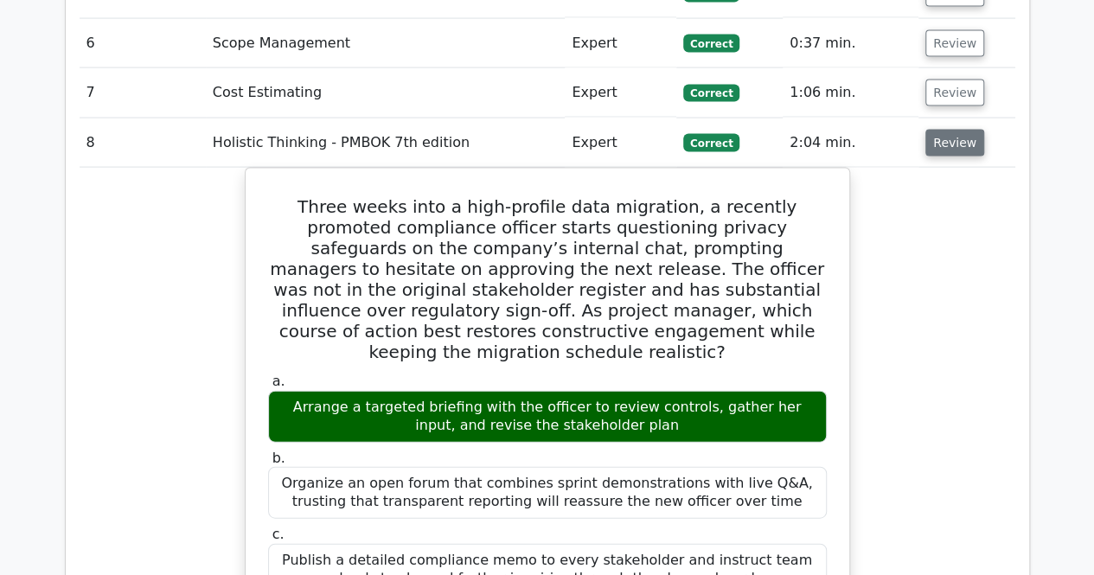
click at [961, 130] on button "Review" at bounding box center [955, 143] width 59 height 27
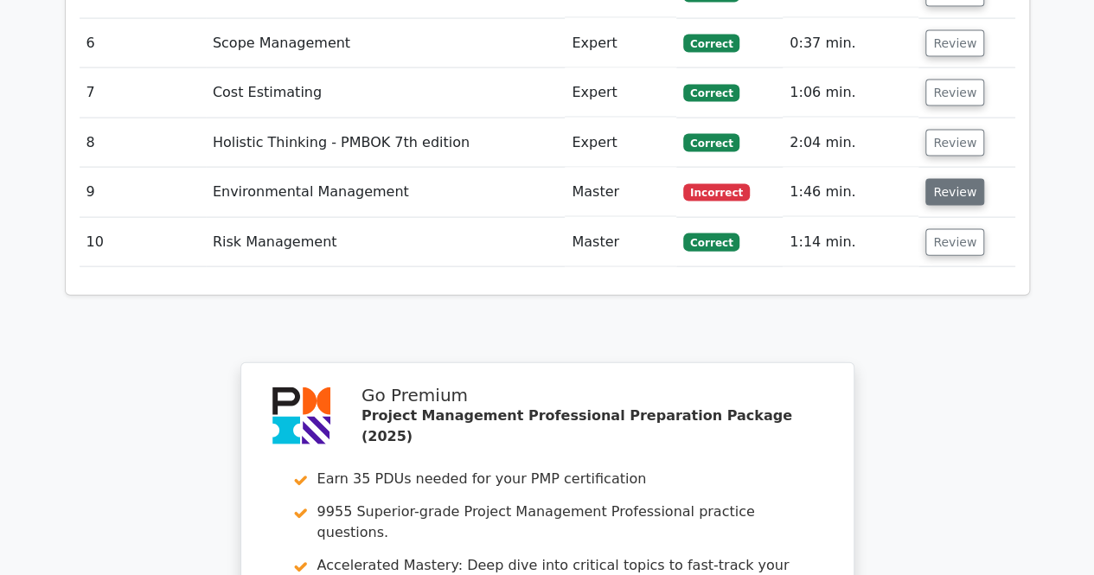
click at [948, 179] on button "Review" at bounding box center [955, 192] width 59 height 27
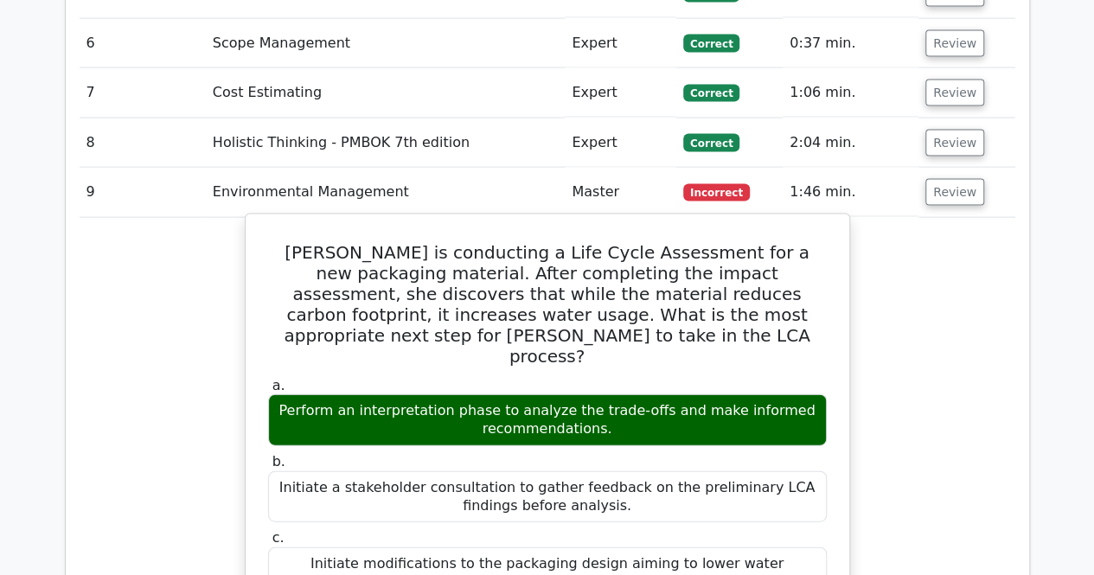
drag, startPoint x: 628, startPoint y: 342, endPoint x: 299, endPoint y: 317, distance: 329.7
click at [299, 395] on div "Perform an interpretation phase to analyze the trade-offs and make informed rec…" at bounding box center [547, 421] width 559 height 52
copy div "Perform an interpretation phase to analyze the trade-offs and make informed rec…"
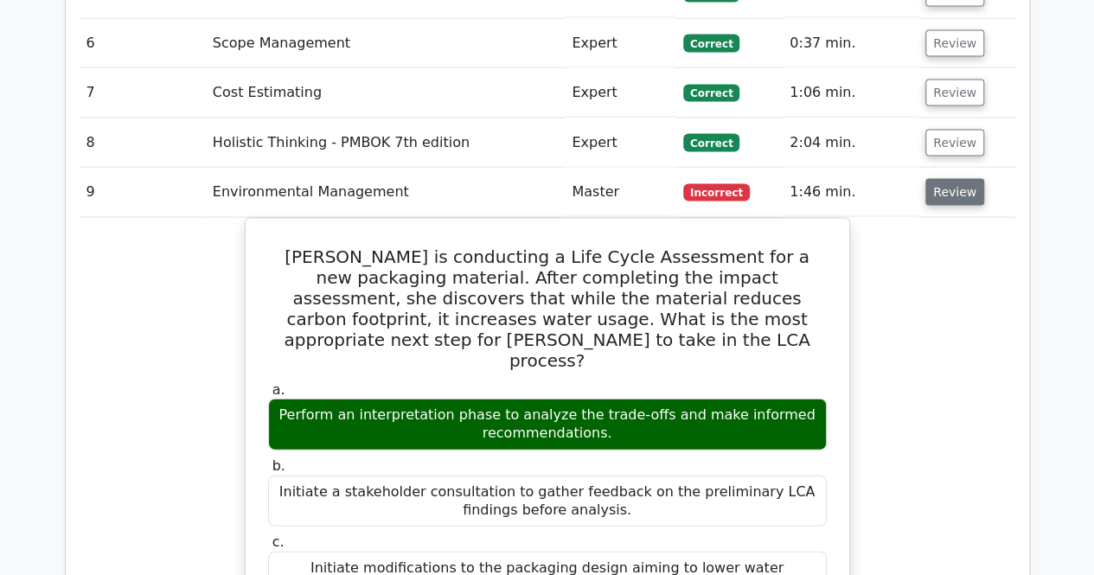
click at [946, 179] on button "Review" at bounding box center [955, 192] width 59 height 27
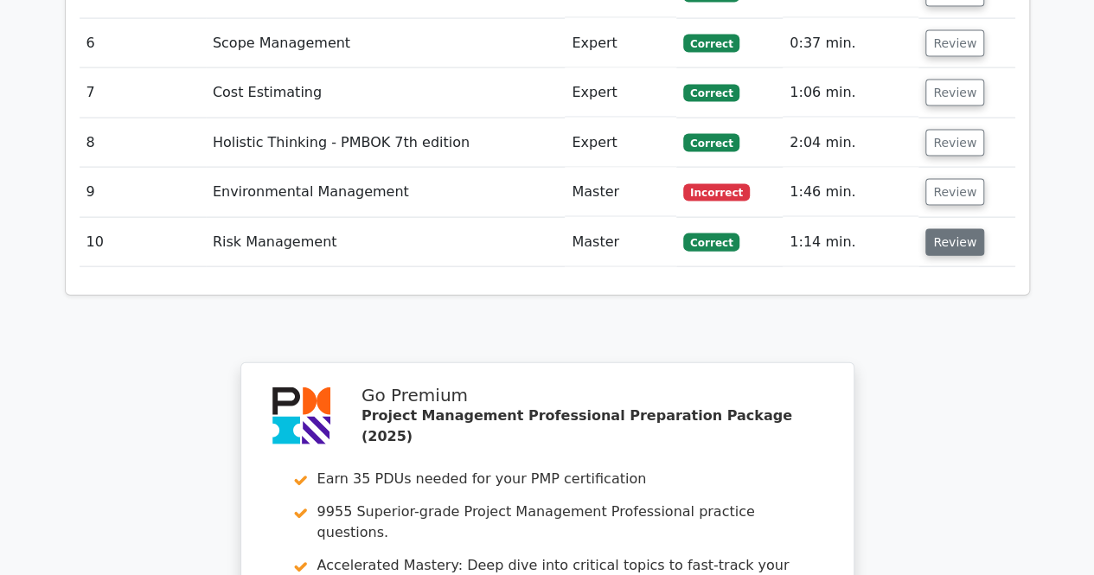
click at [953, 229] on button "Review" at bounding box center [955, 242] width 59 height 27
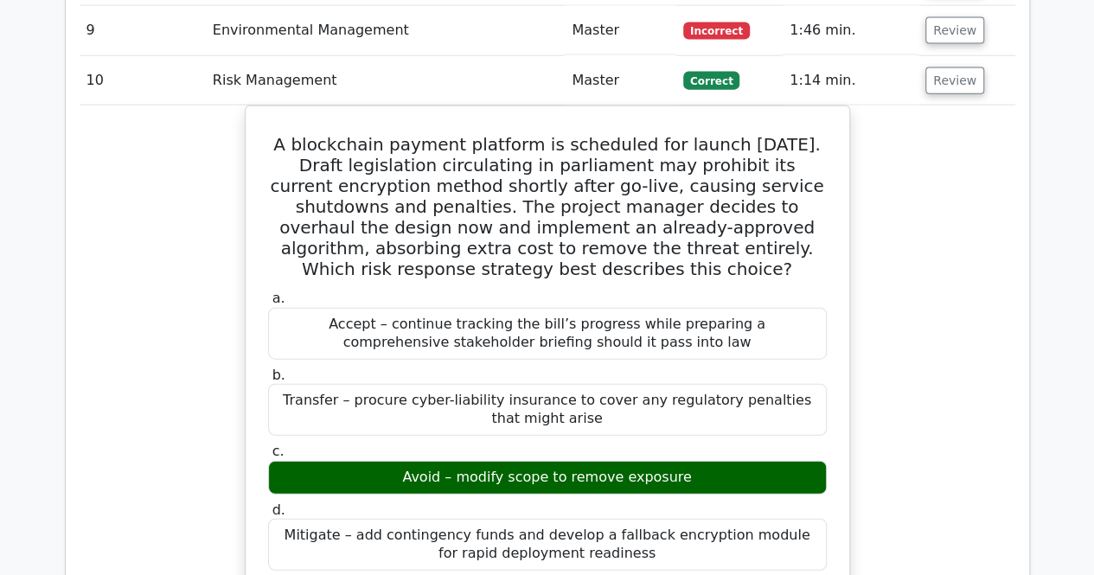
scroll to position [1903, 0]
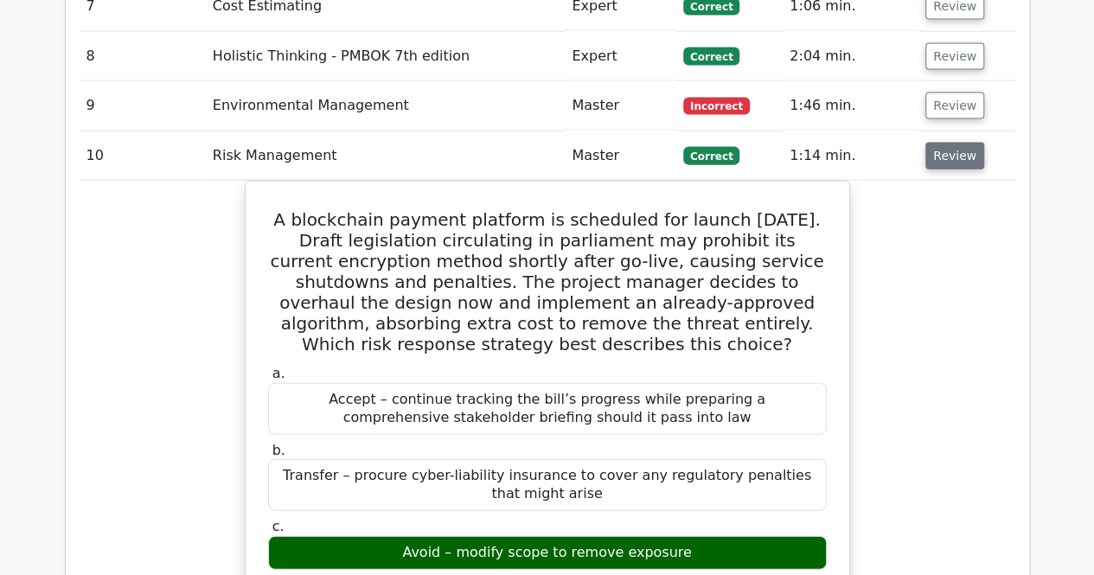
click at [954, 143] on button "Review" at bounding box center [955, 156] width 59 height 27
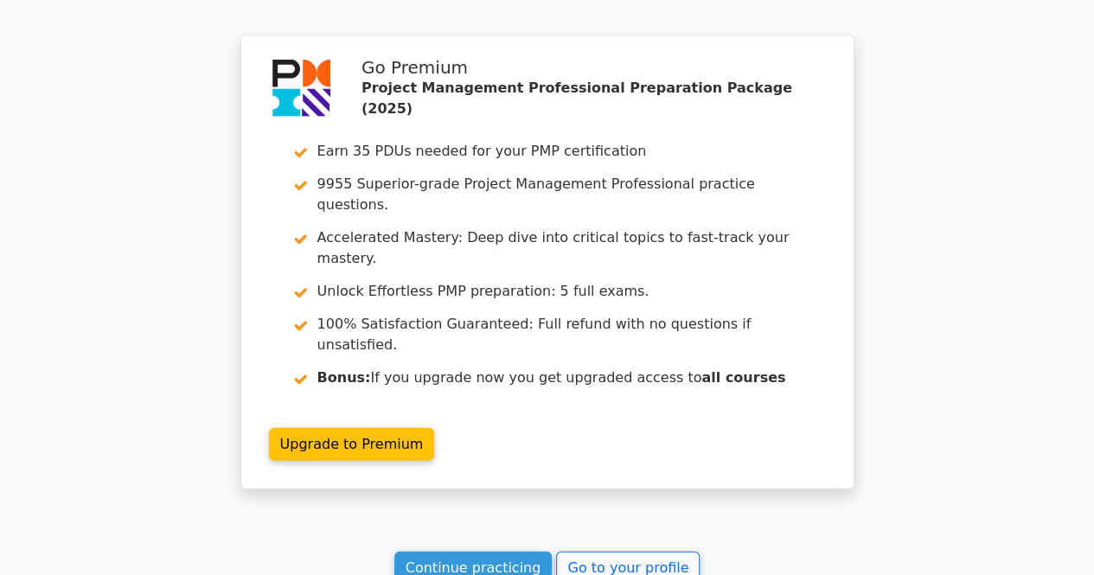
scroll to position [2266, 0]
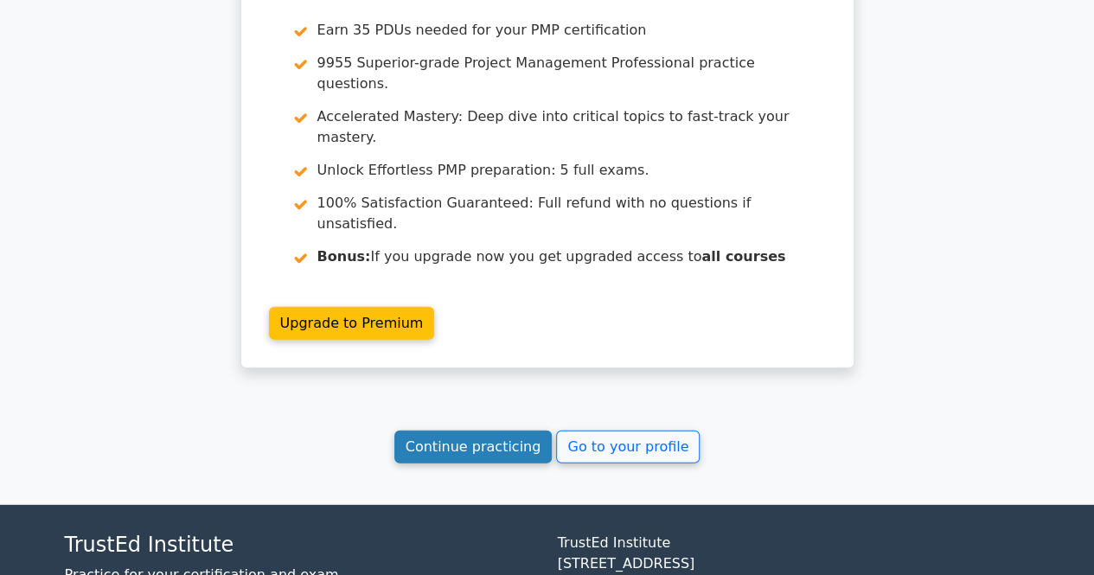
click at [491, 431] on link "Continue practicing" at bounding box center [474, 447] width 158 height 33
